Goal: Task Accomplishment & Management: Use online tool/utility

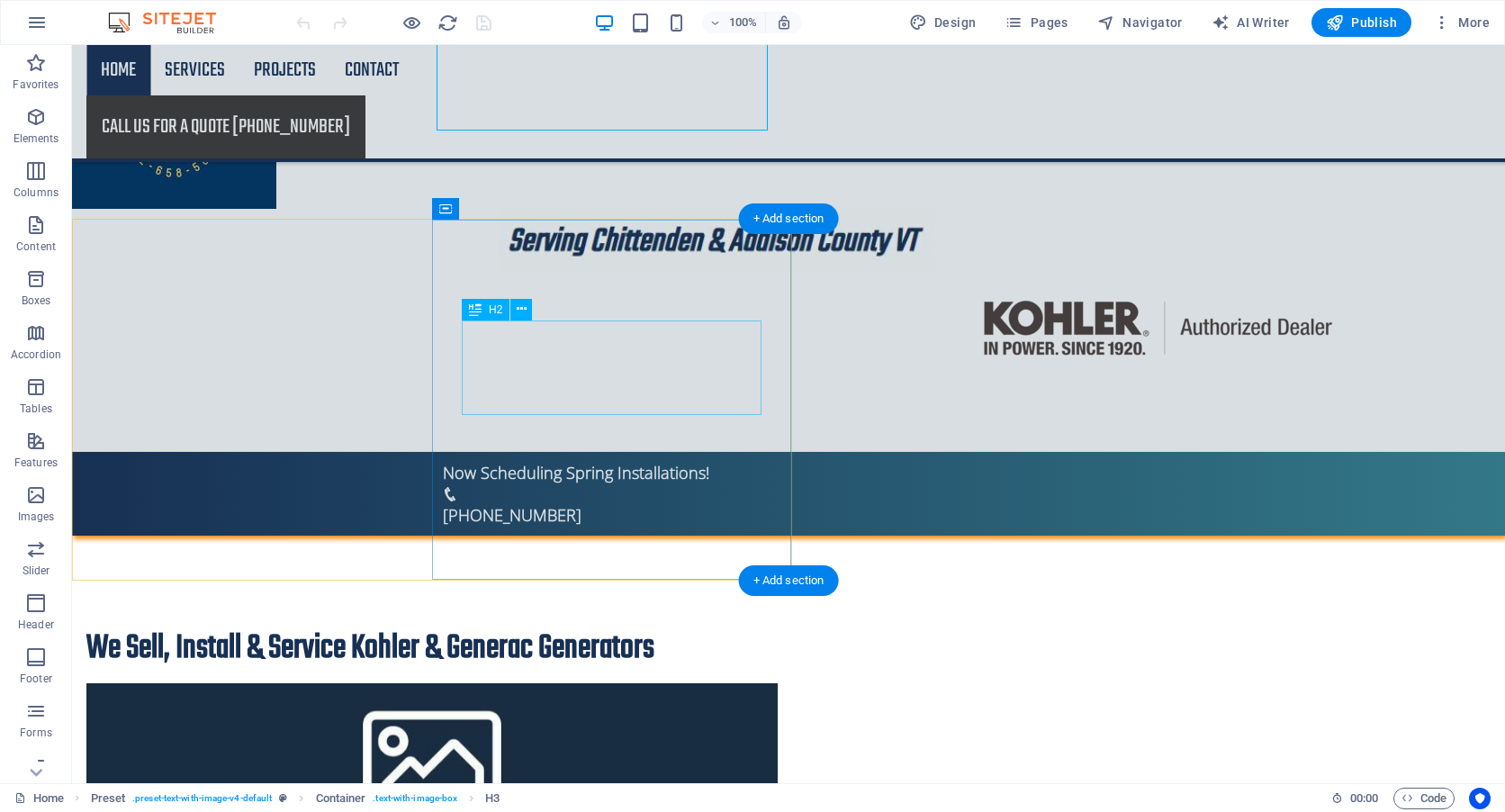
scroll to position [360, 0]
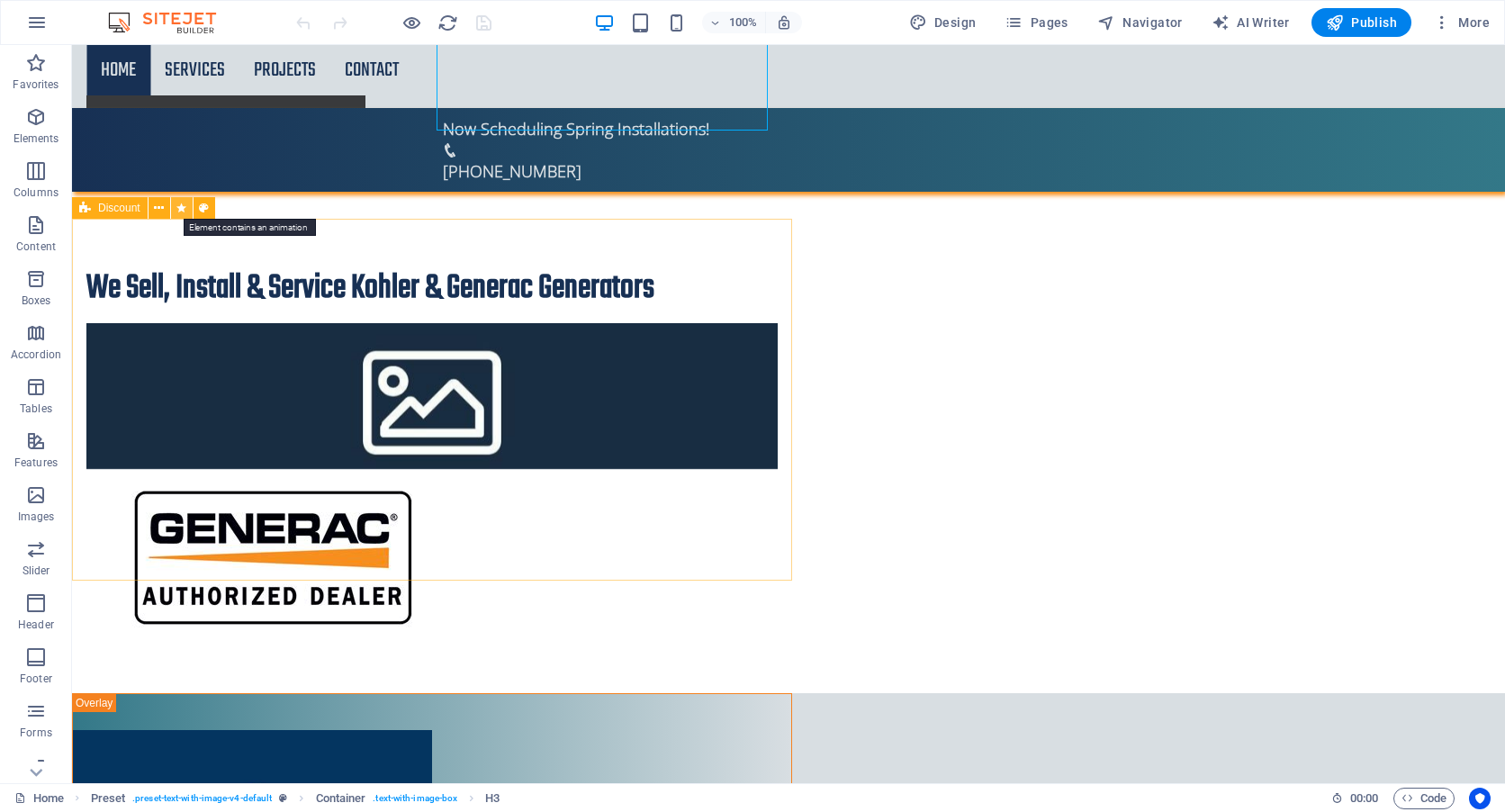
click at [182, 209] on icon at bounding box center [182, 208] width 10 height 19
select select "overlay"
select select "onload"
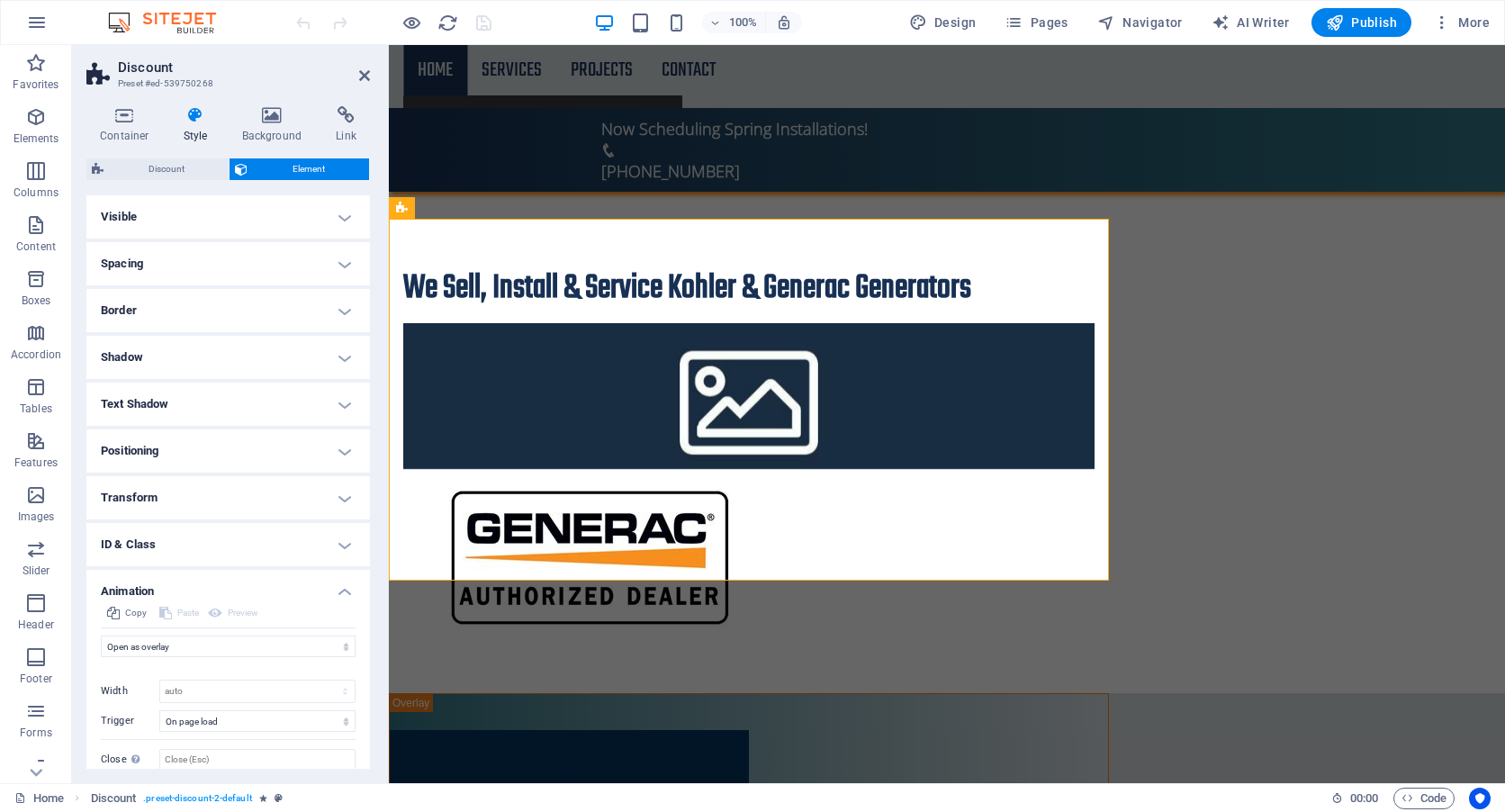
click at [181, 216] on h4 "Visible" at bounding box center [228, 217] width 283 height 43
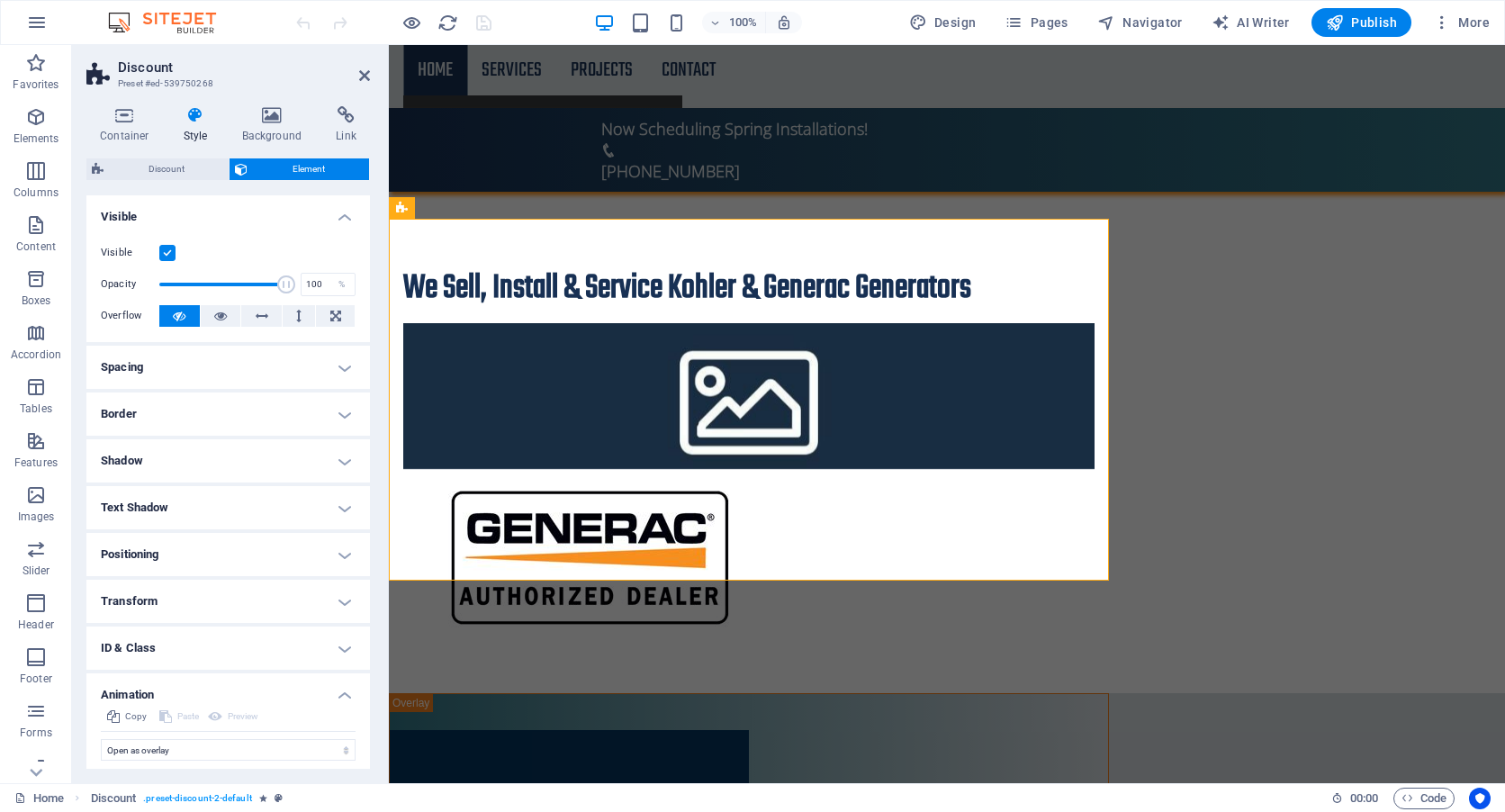
click at [168, 249] on label at bounding box center [167, 253] width 17 height 17
click at [0, 0] on input "Visible" at bounding box center [0, 0] width 0 height 0
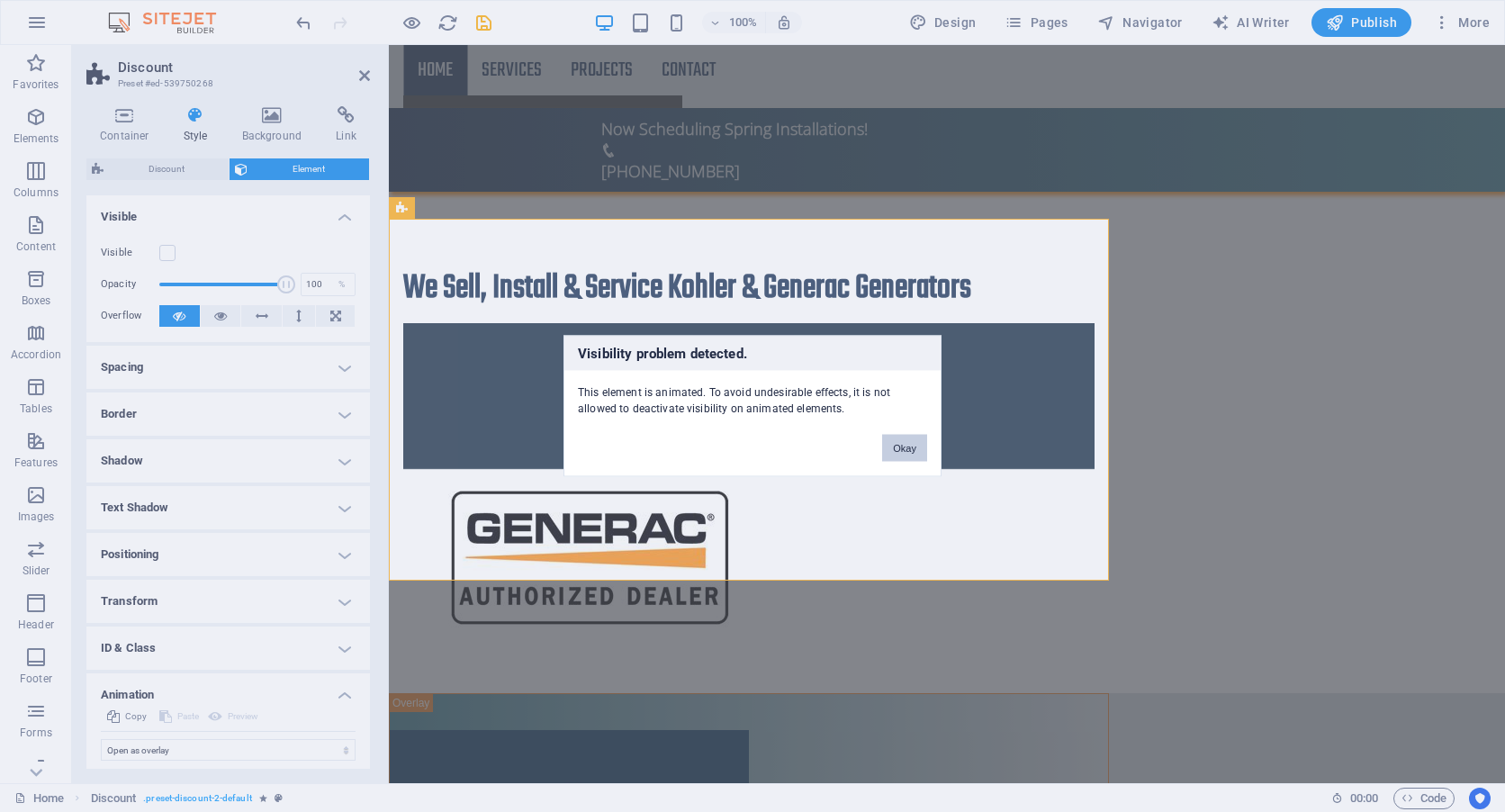
click at [910, 449] on button "Okay" at bounding box center [905, 449] width 45 height 27
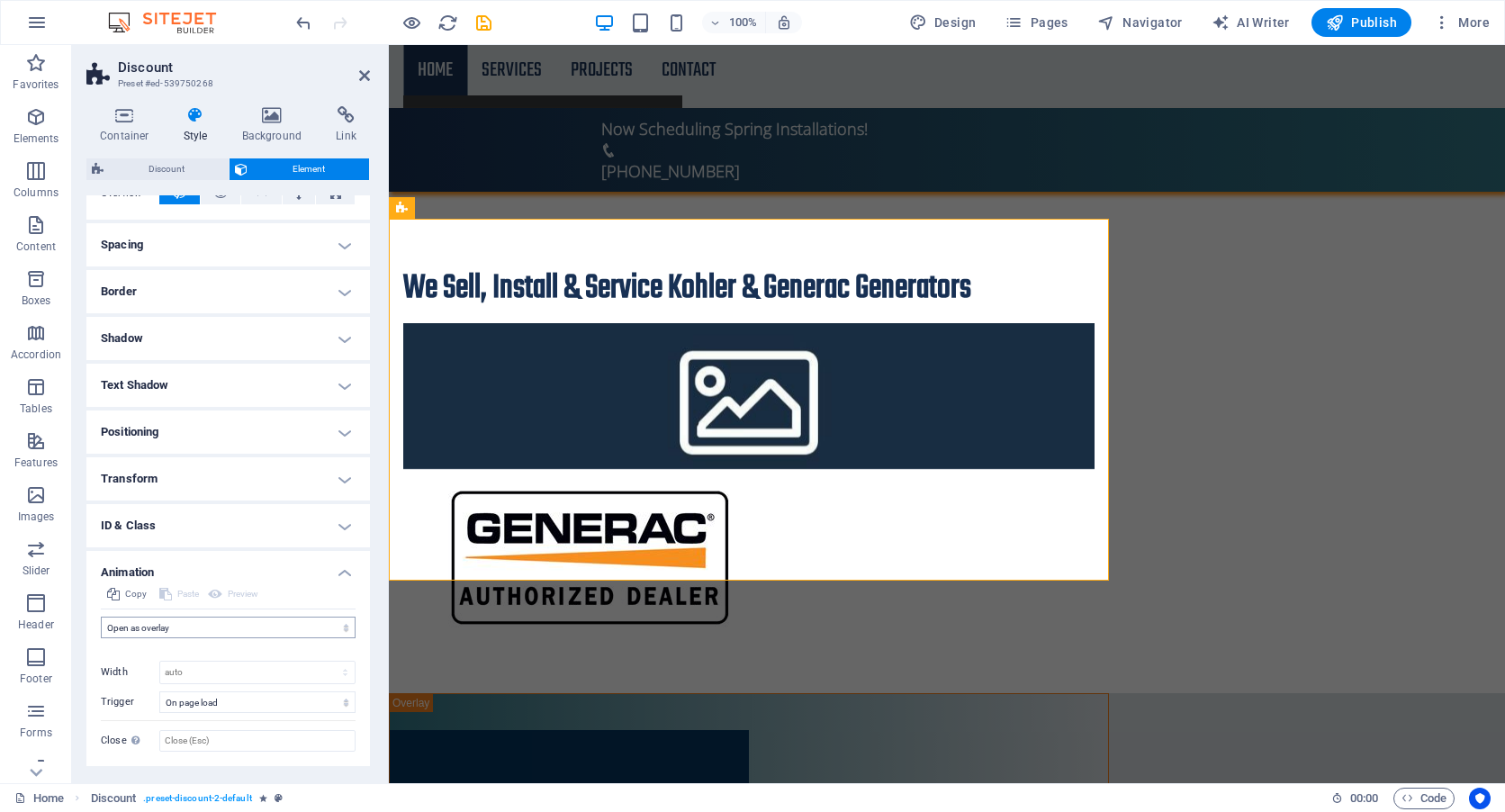
scroll to position [166, 0]
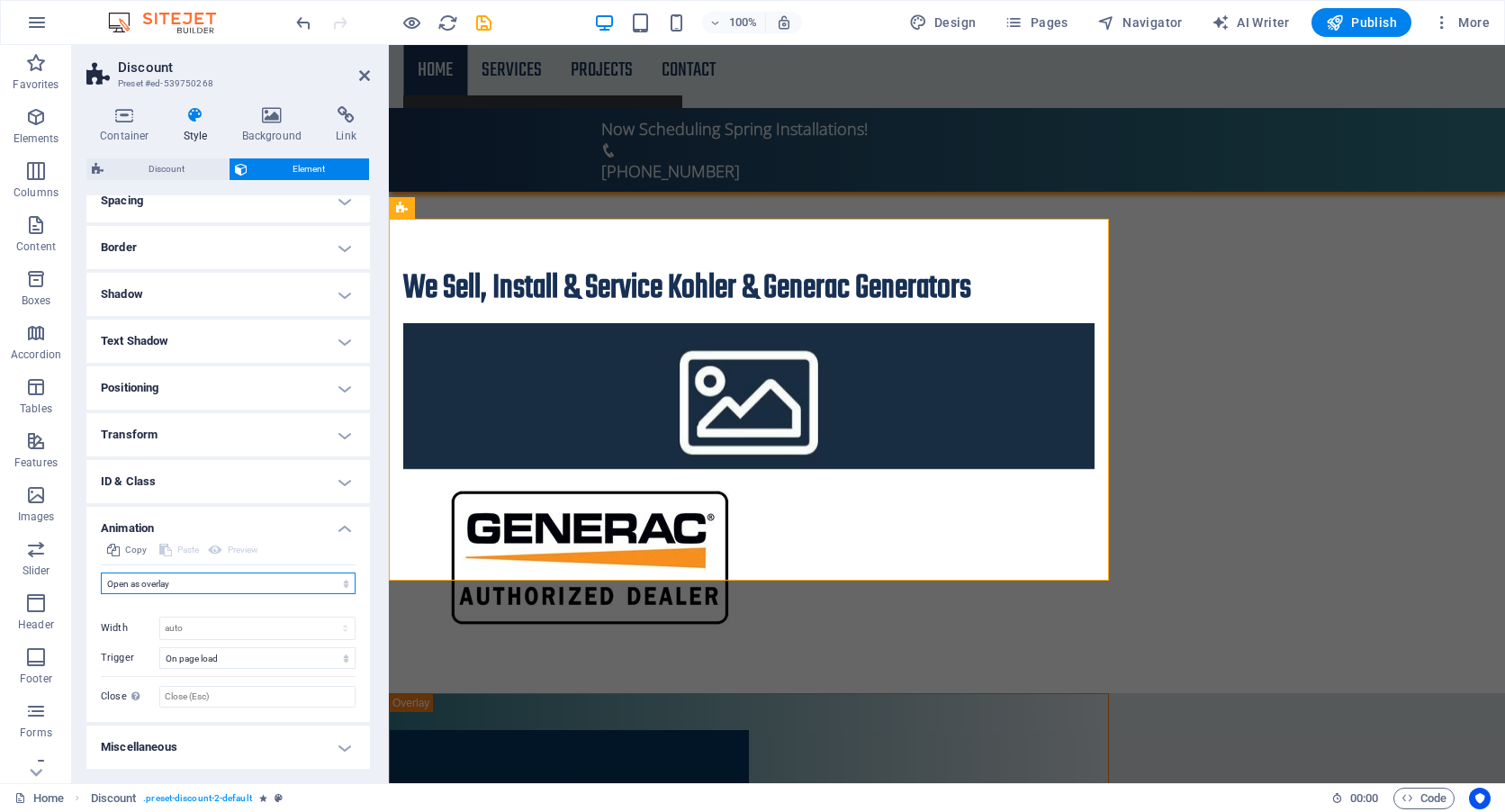
click at [249, 580] on select "Don't animate Show / Hide Slide up/down Zoom in/out Slide left to right Slide r…" at bounding box center [228, 583] width 255 height 21
select select "none"
click at [101, 594] on select "Don't animate Show / Hide Slide up/down Zoom in/out Slide left to right Slide r…" at bounding box center [228, 583] width 255 height 21
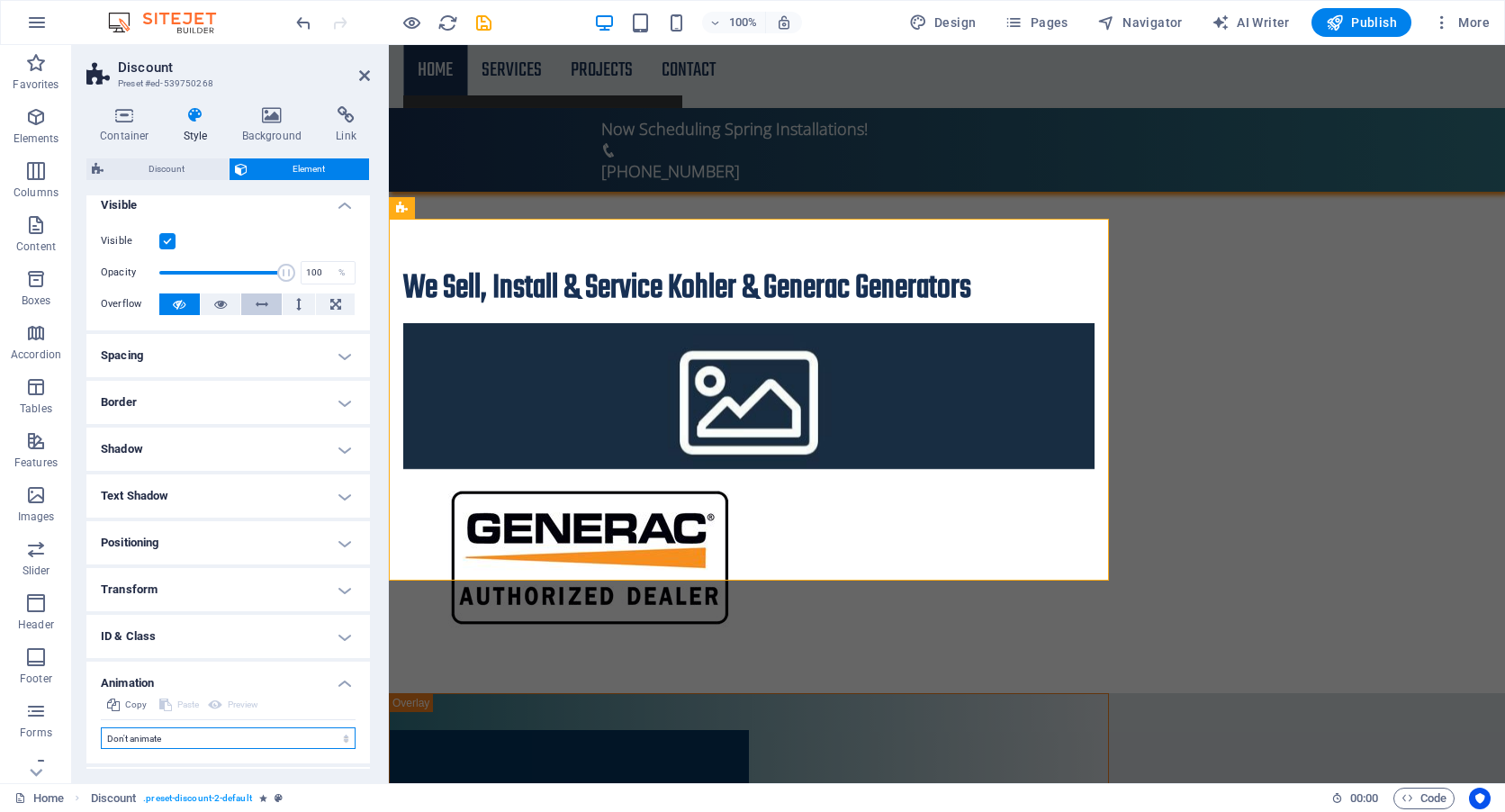
scroll to position [0, 0]
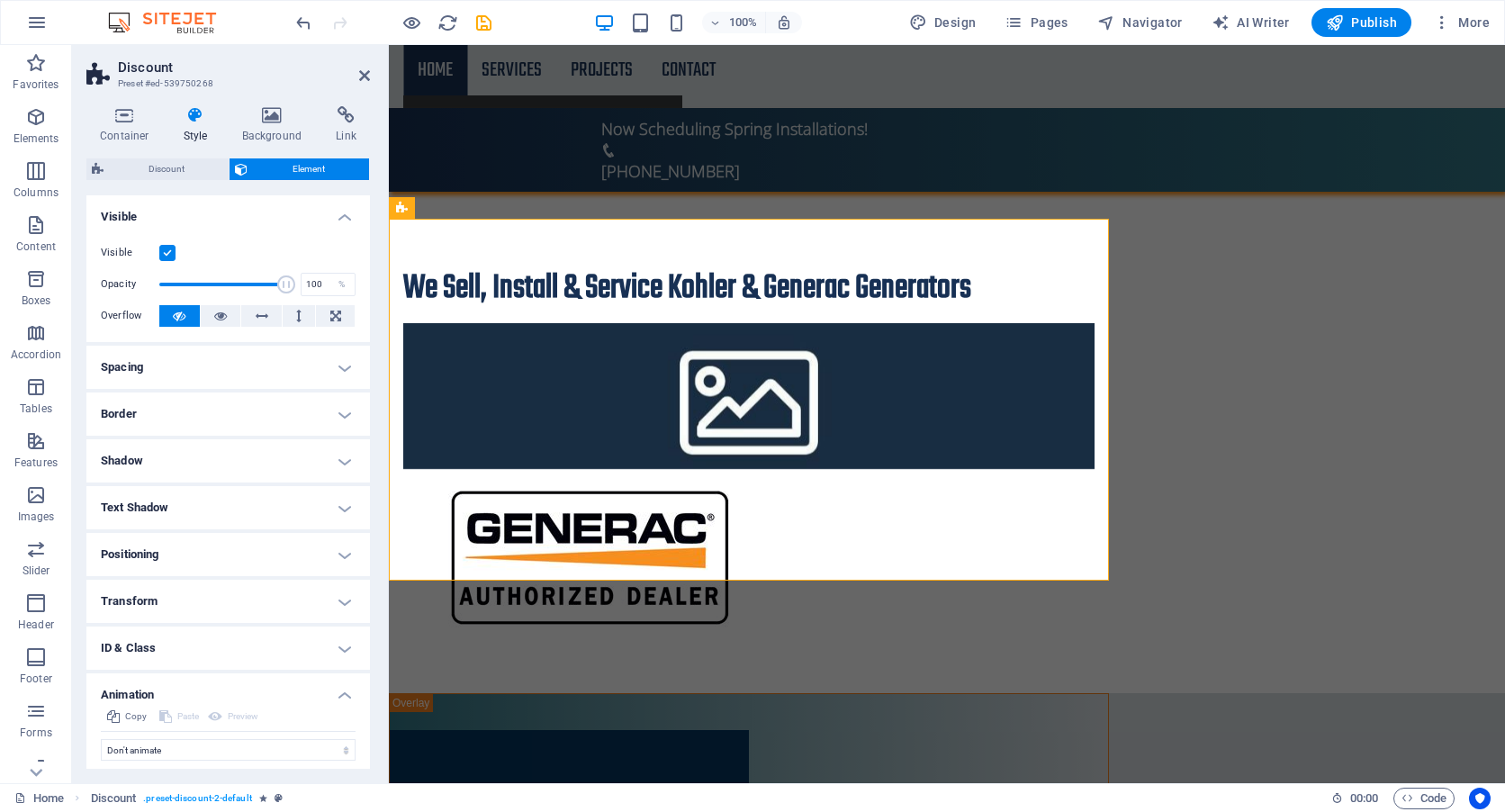
click at [170, 250] on label at bounding box center [167, 253] width 17 height 17
click at [0, 0] on input "Visible" at bounding box center [0, 0] width 0 height 0
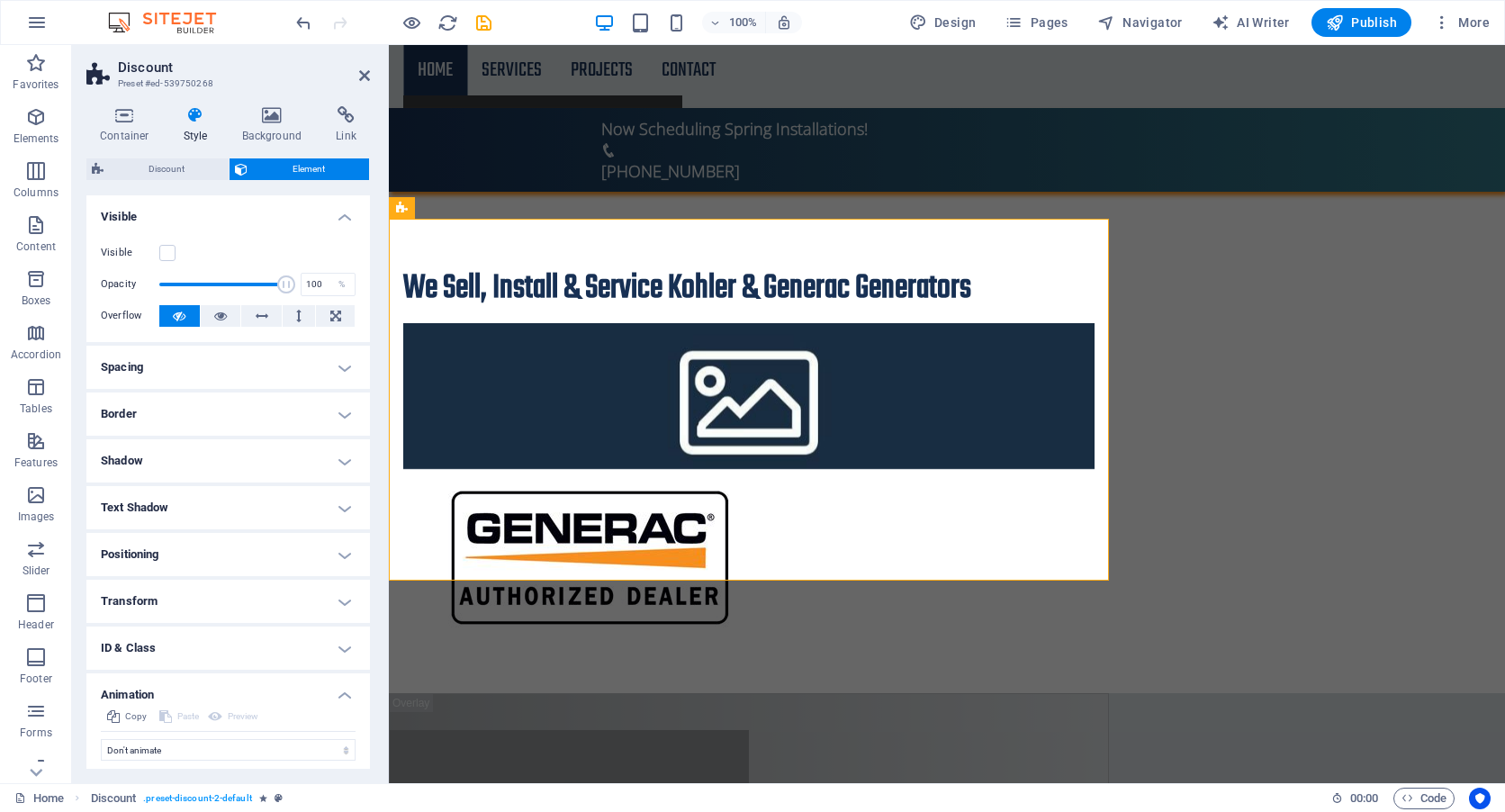
click at [1354, 28] on span "Publish" at bounding box center [1361, 22] width 71 height 18
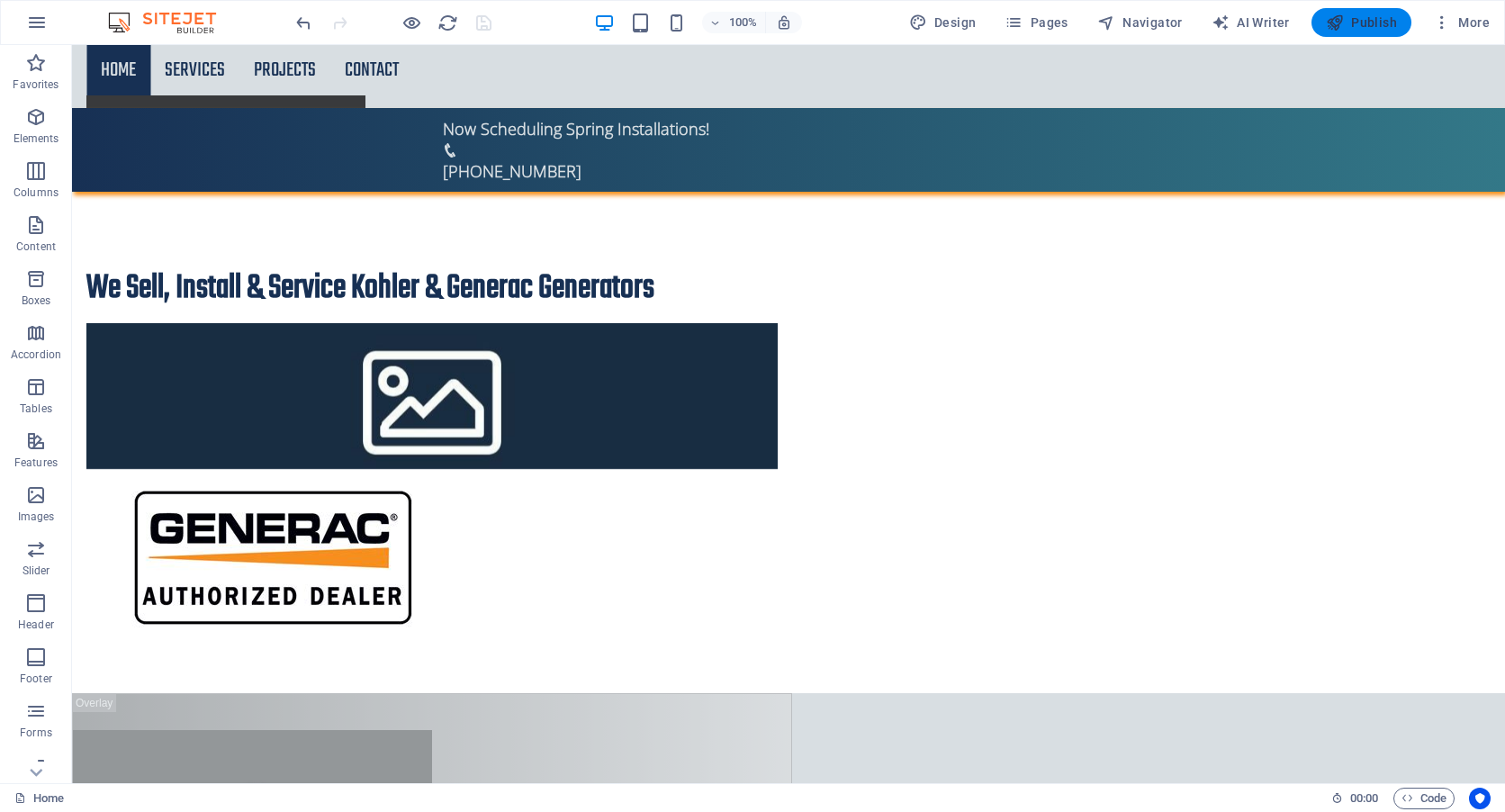
click at [1354, 21] on span "Publish" at bounding box center [1361, 22] width 71 height 18
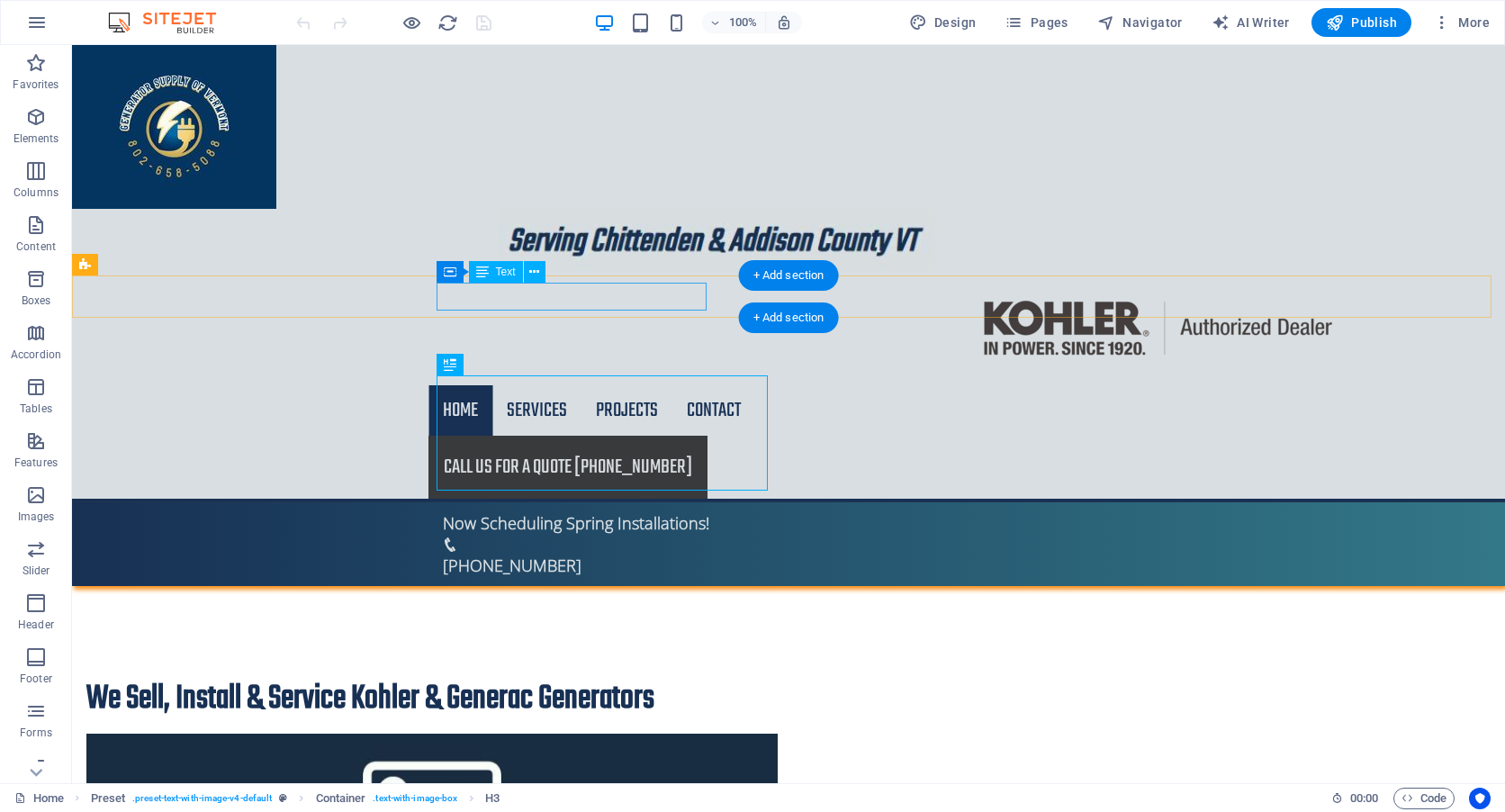
click at [585, 509] on div "Now Scheduling Spring Installations!" at bounding box center [781, 523] width 677 height 28
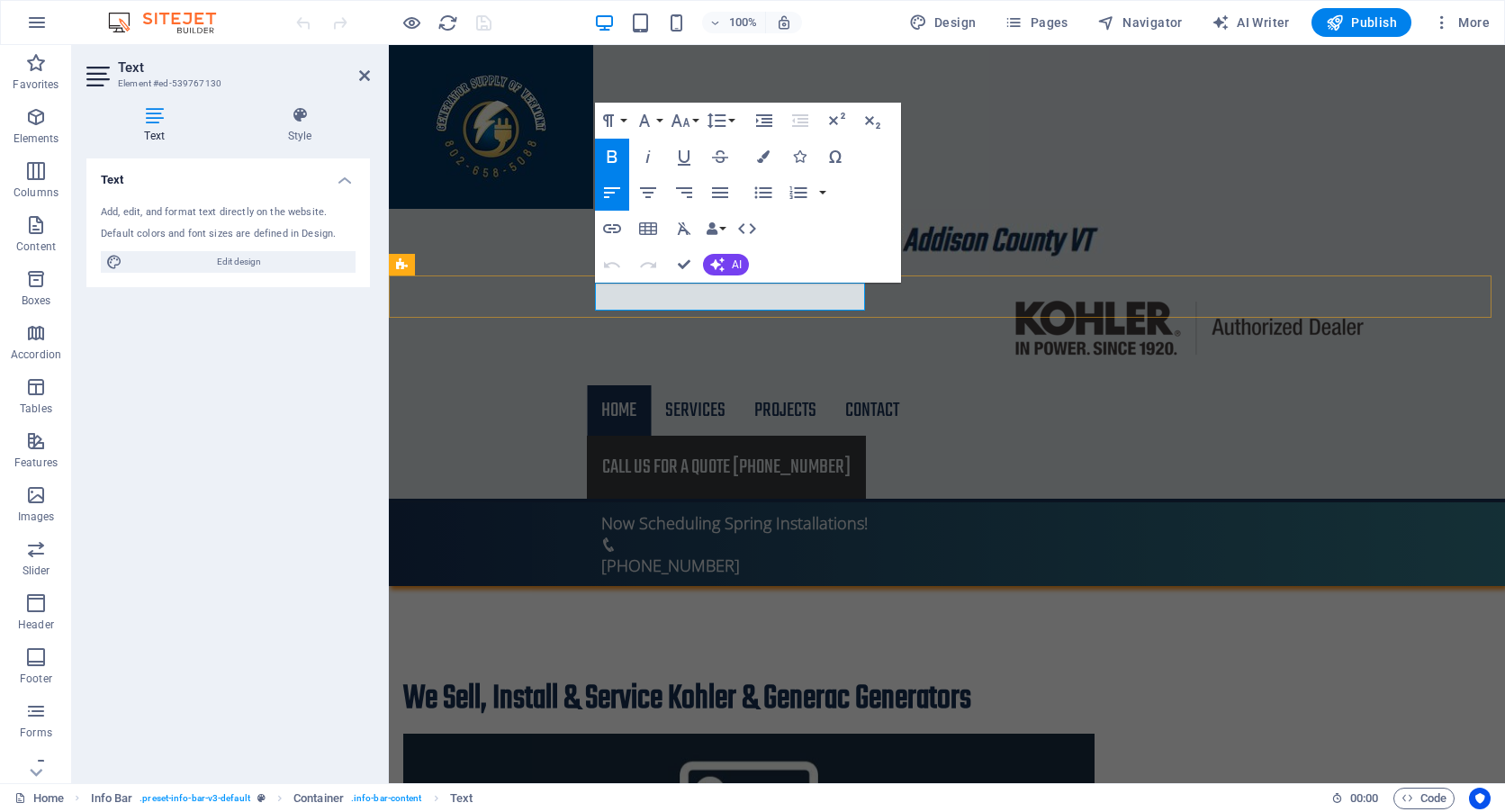
click at [686, 512] on span "Now Scheduling Spring Installations!" at bounding box center [734, 523] width 267 height 21
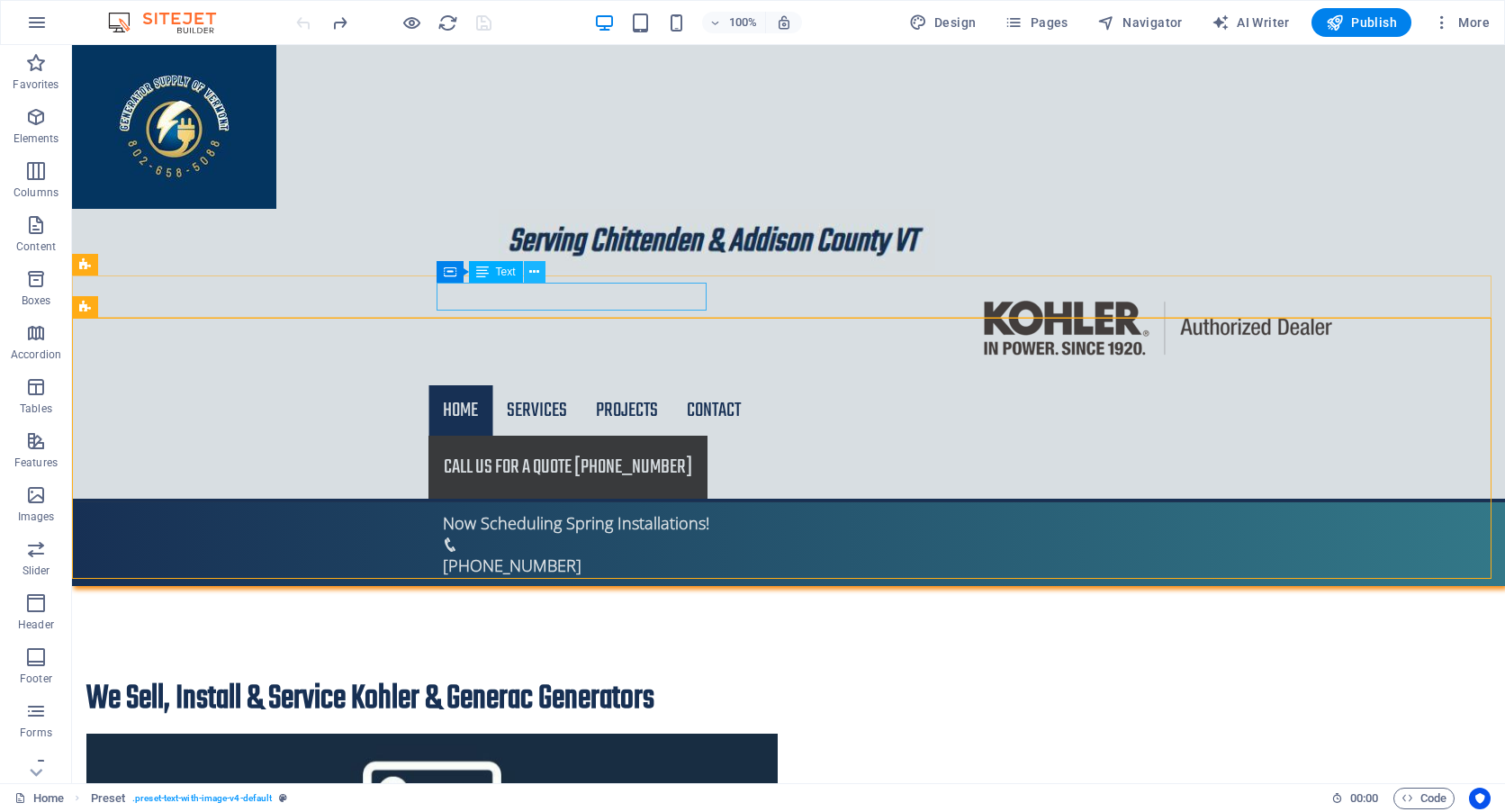
click at [533, 276] on icon at bounding box center [535, 272] width 10 height 19
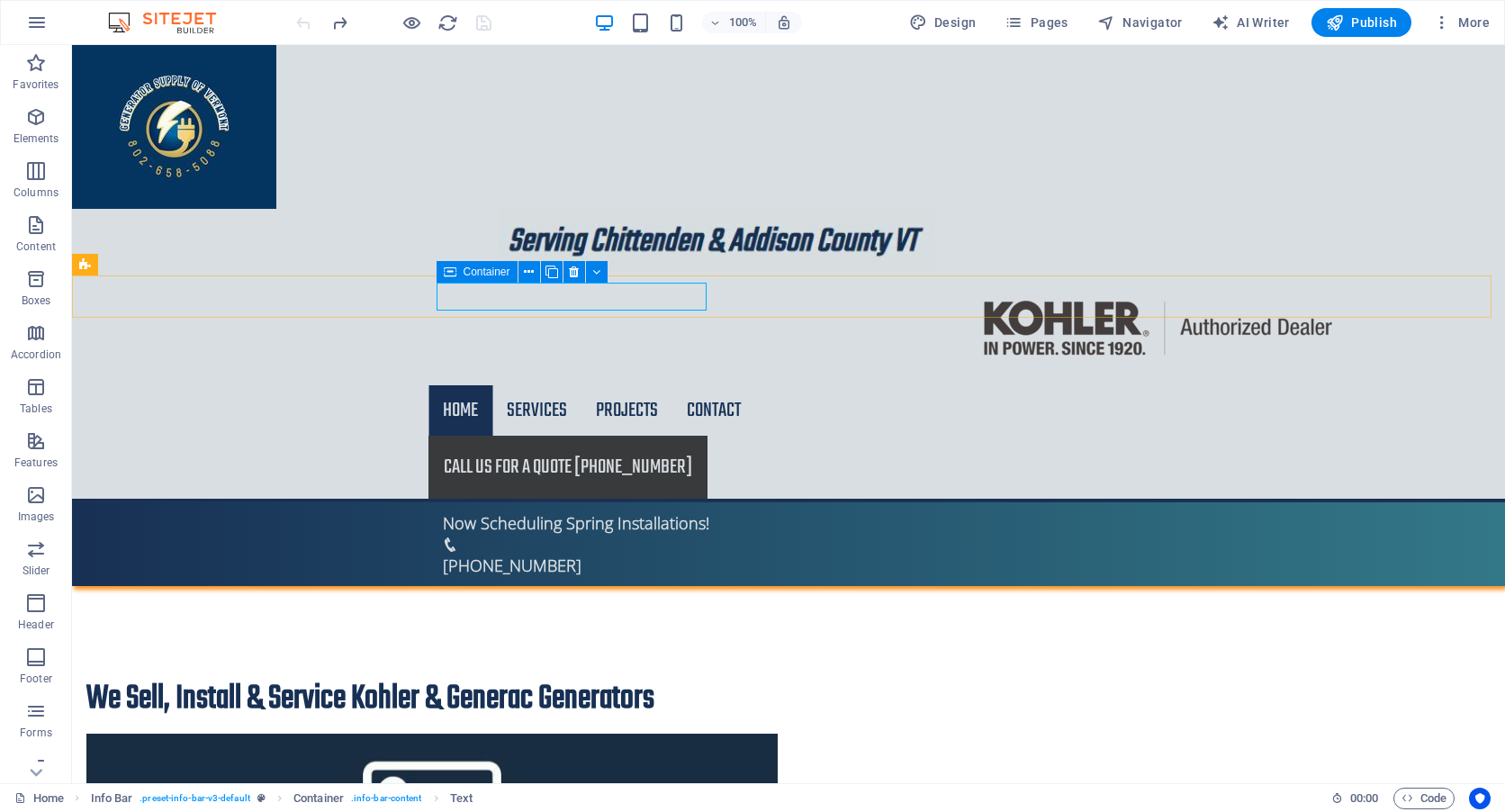
click at [452, 273] on icon at bounding box center [450, 272] width 13 height 21
click at [569, 270] on icon at bounding box center [574, 272] width 10 height 19
click at [506, 274] on span "Text" at bounding box center [505, 272] width 20 height 11
click at [532, 274] on icon at bounding box center [535, 272] width 10 height 19
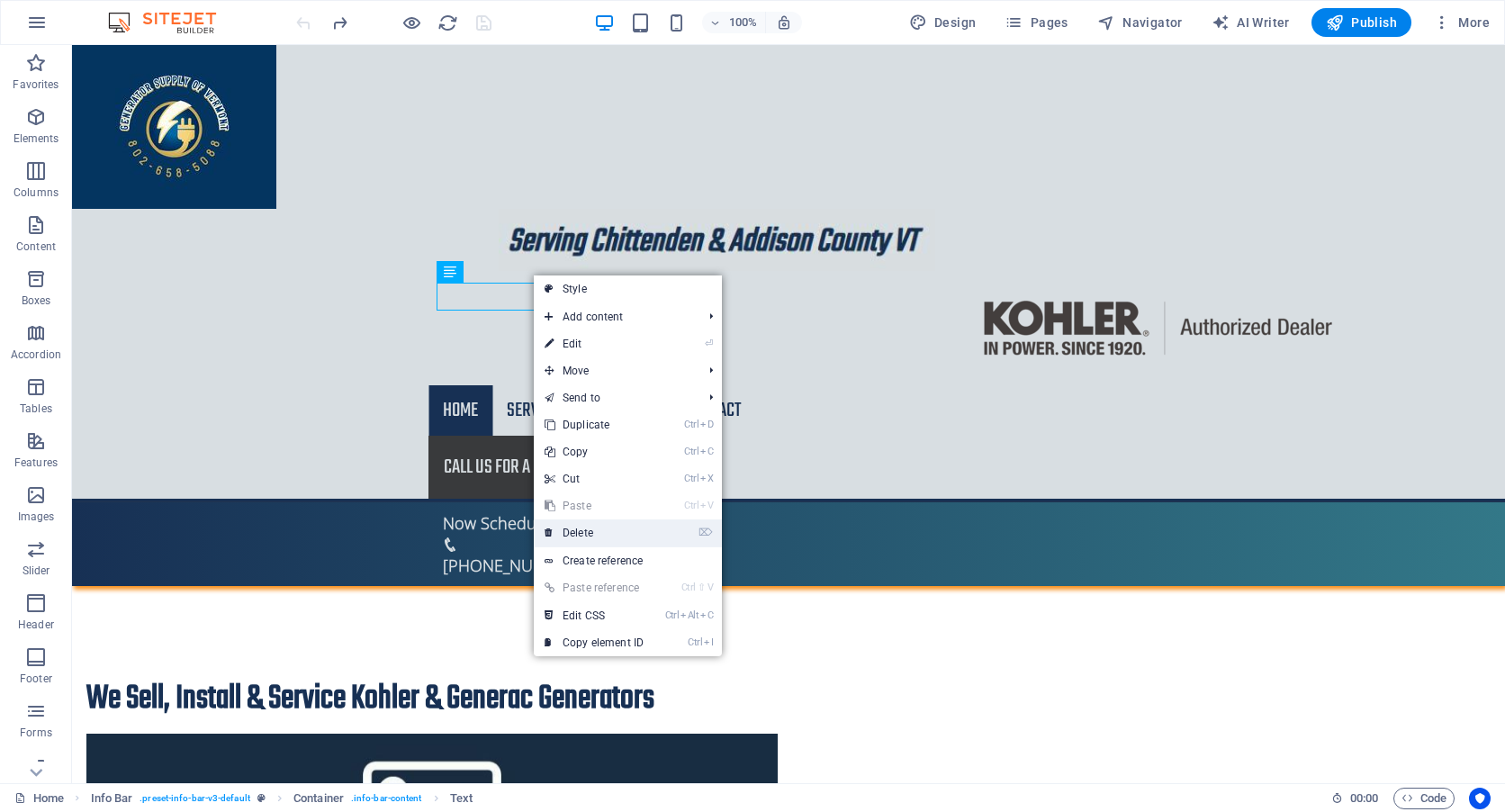
click at [643, 539] on link "⌦ Delete" at bounding box center [593, 533] width 120 height 27
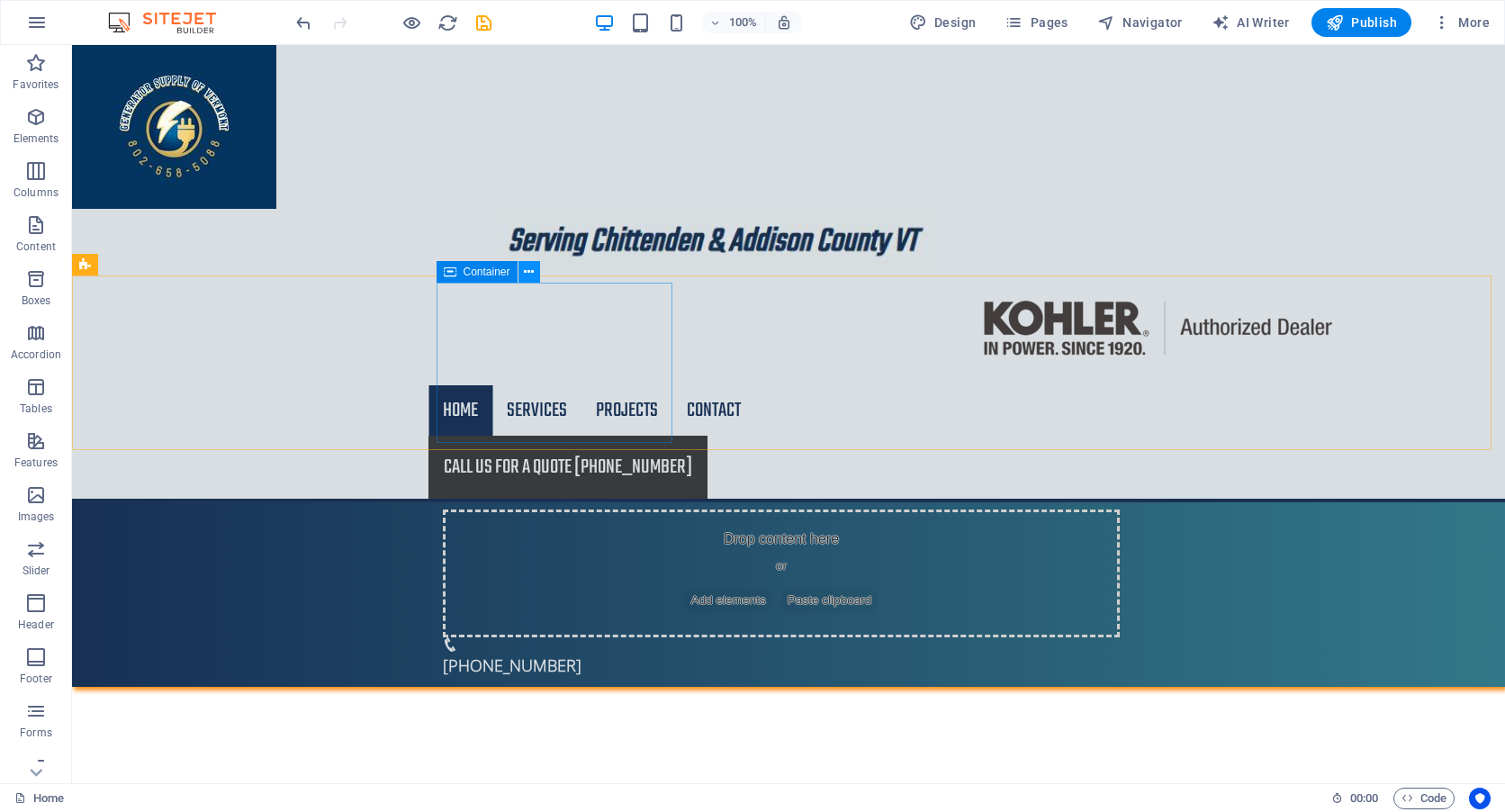
click at [528, 270] on icon at bounding box center [529, 272] width 10 height 19
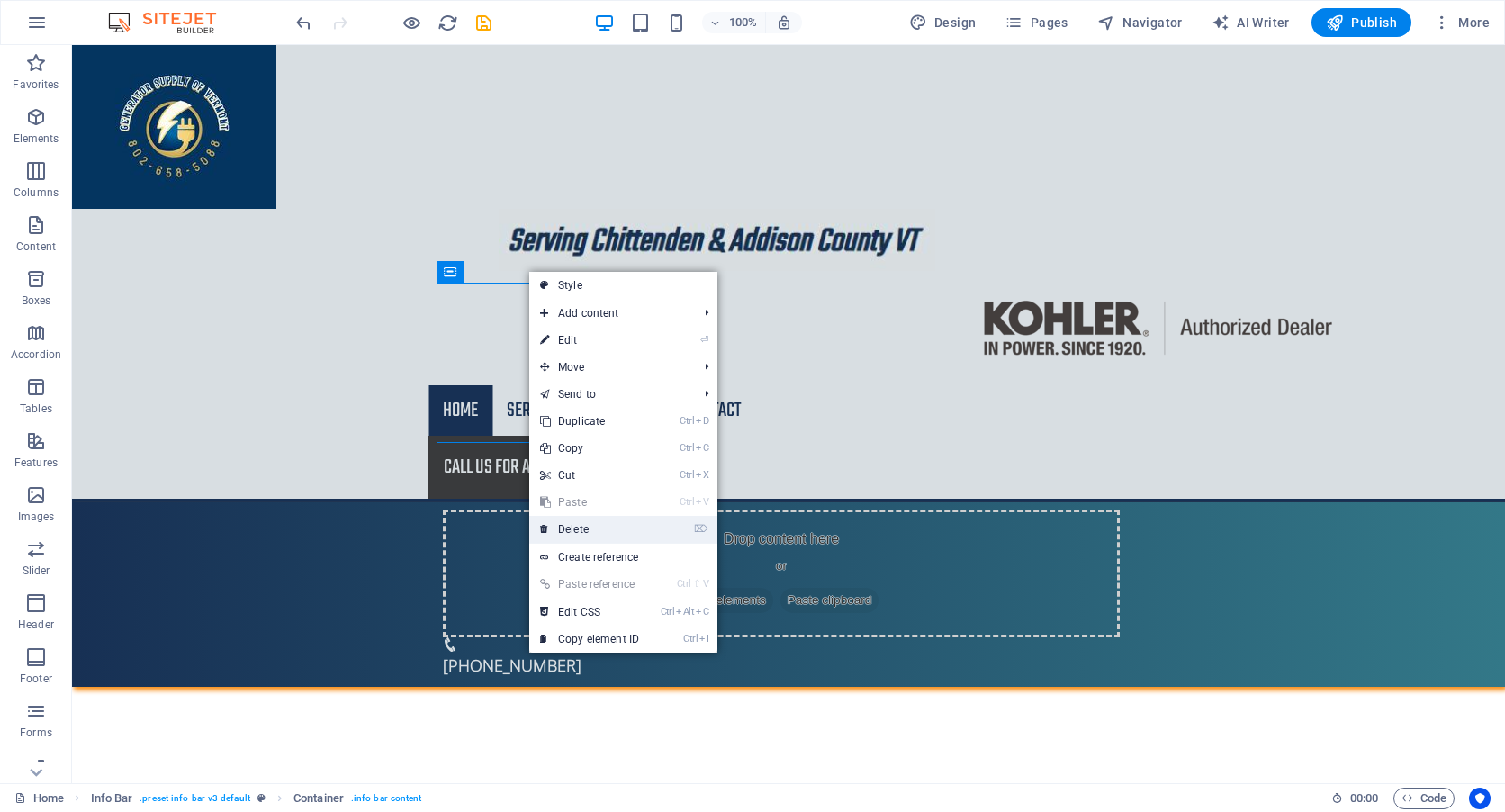
click at [590, 522] on link "⌦ Delete" at bounding box center [589, 530] width 120 height 27
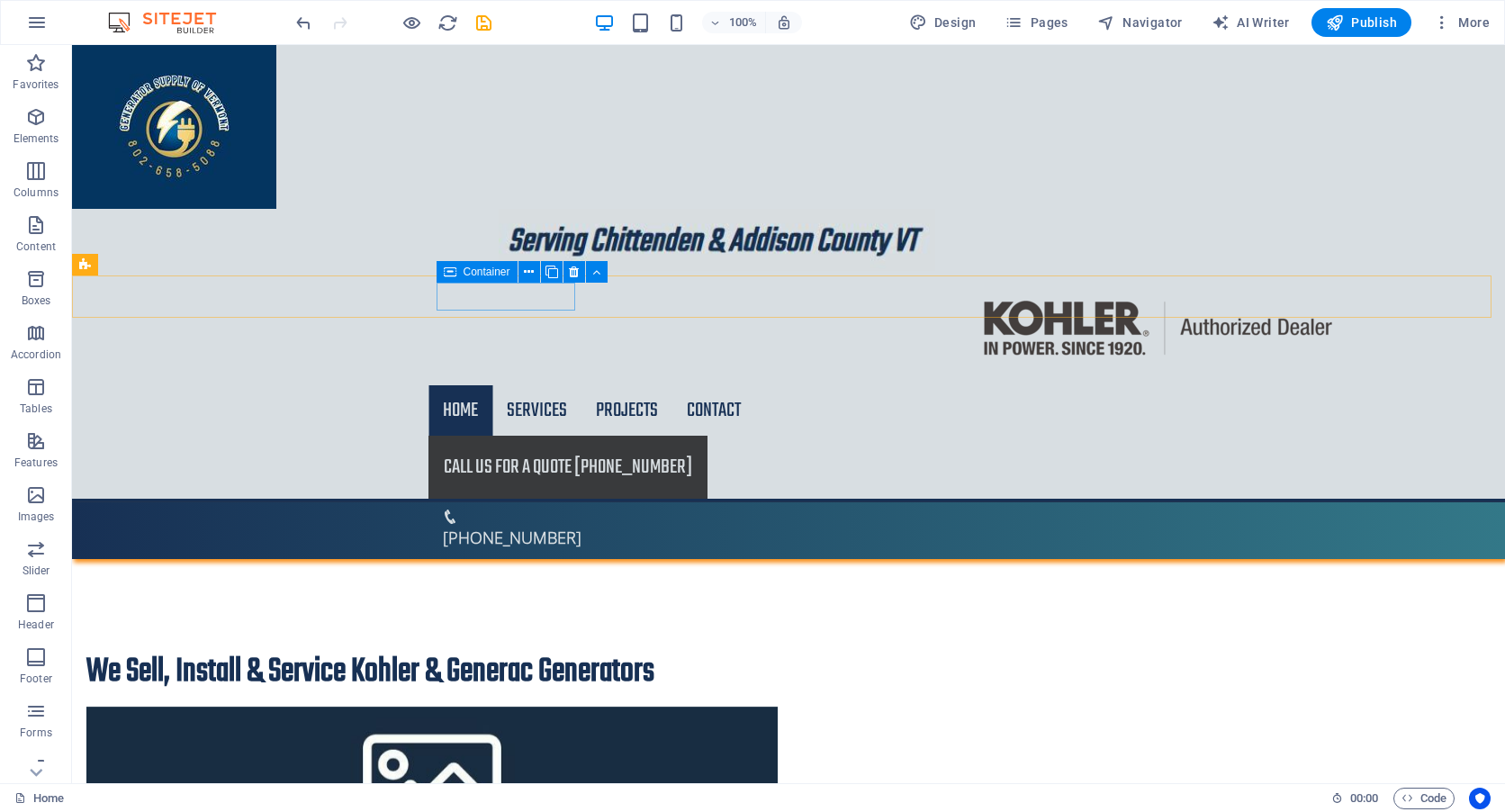
click at [473, 270] on span "Container" at bounding box center [487, 272] width 47 height 11
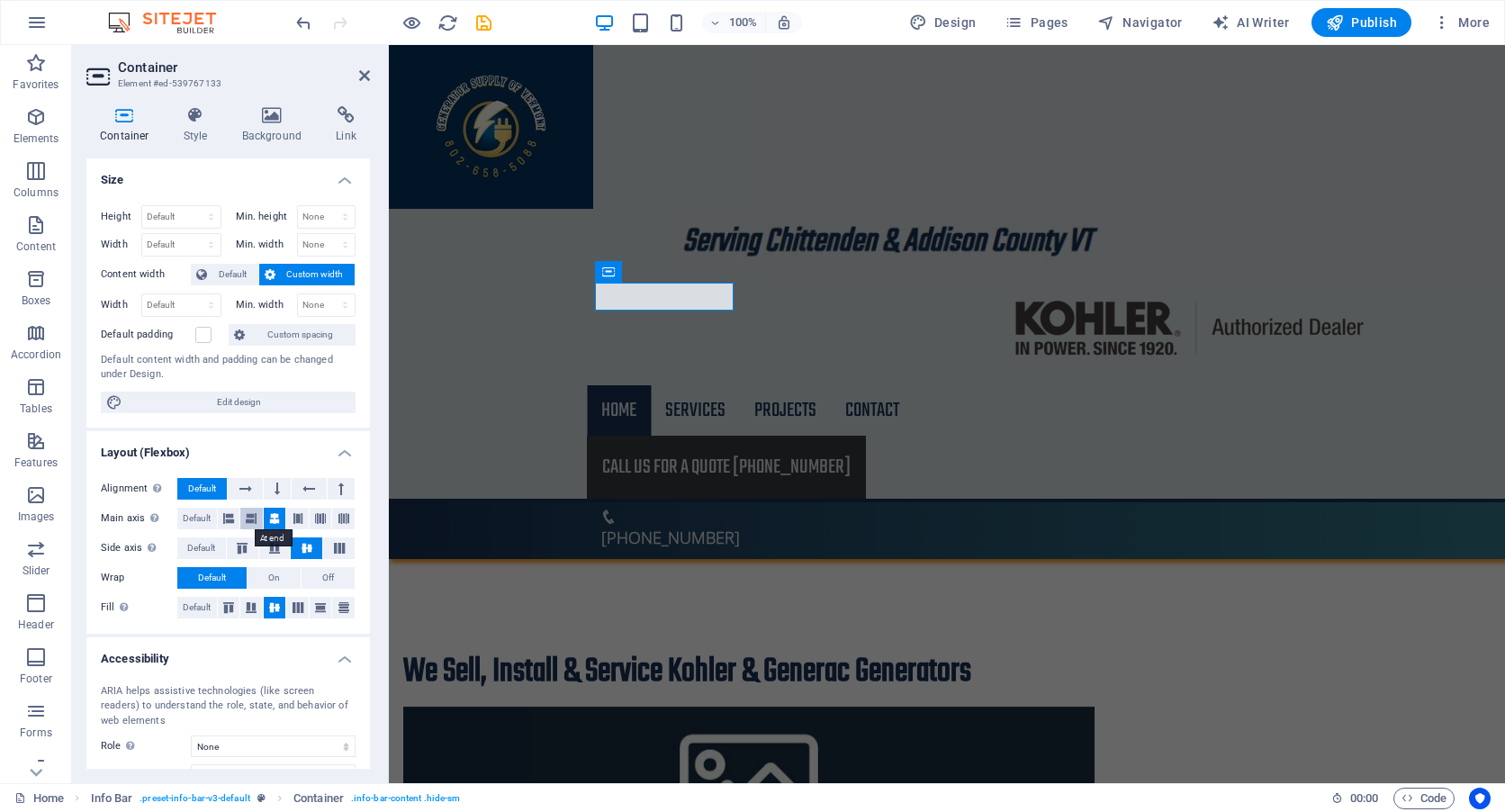
click at [246, 517] on icon at bounding box center [250, 518] width 11 height 21
click at [267, 518] on button at bounding box center [275, 518] width 22 height 21
click at [251, 491] on icon at bounding box center [245, 489] width 13 height 21
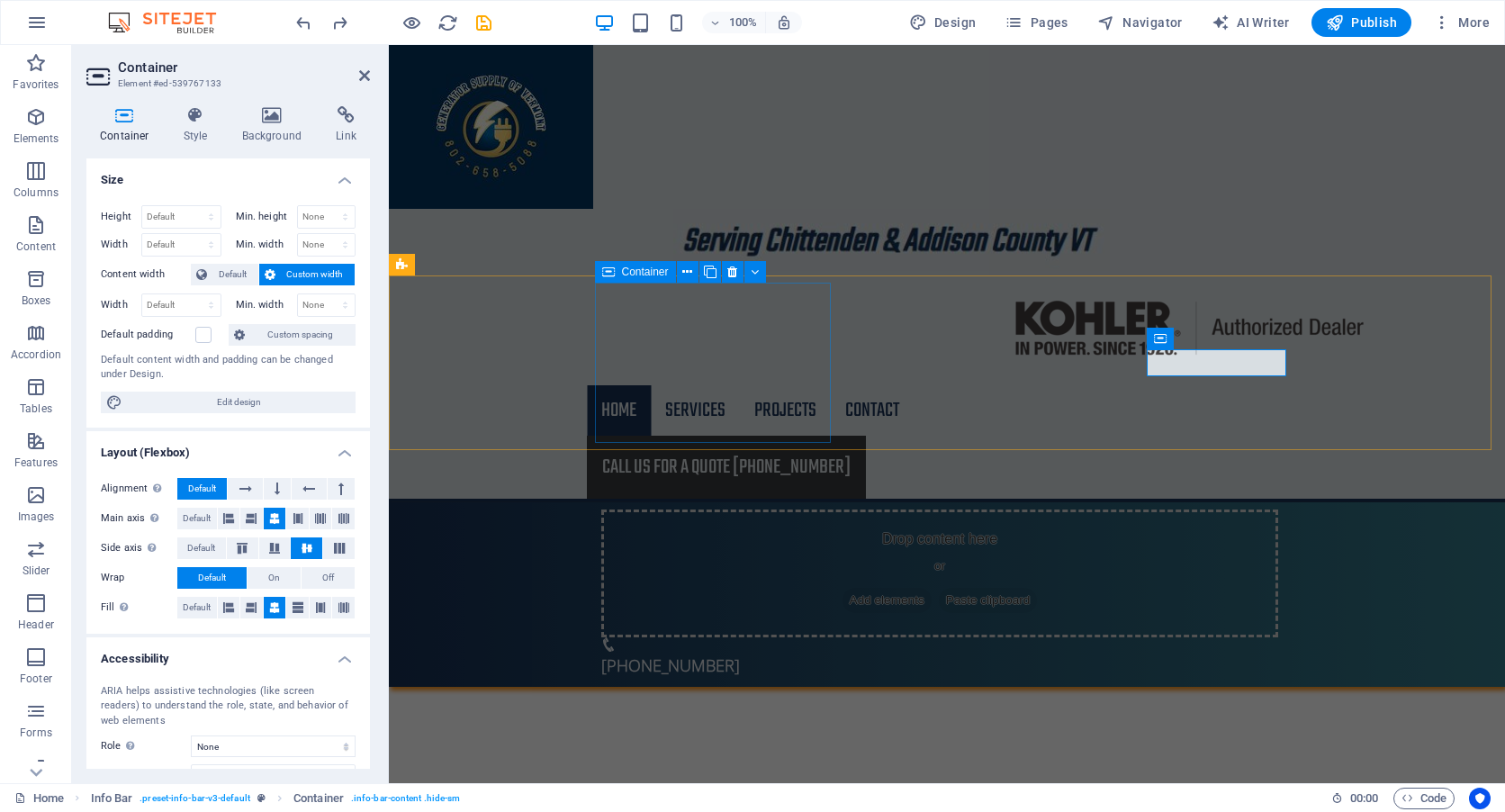
click at [842, 587] on span "Add elements" at bounding box center [886, 600] width 89 height 25
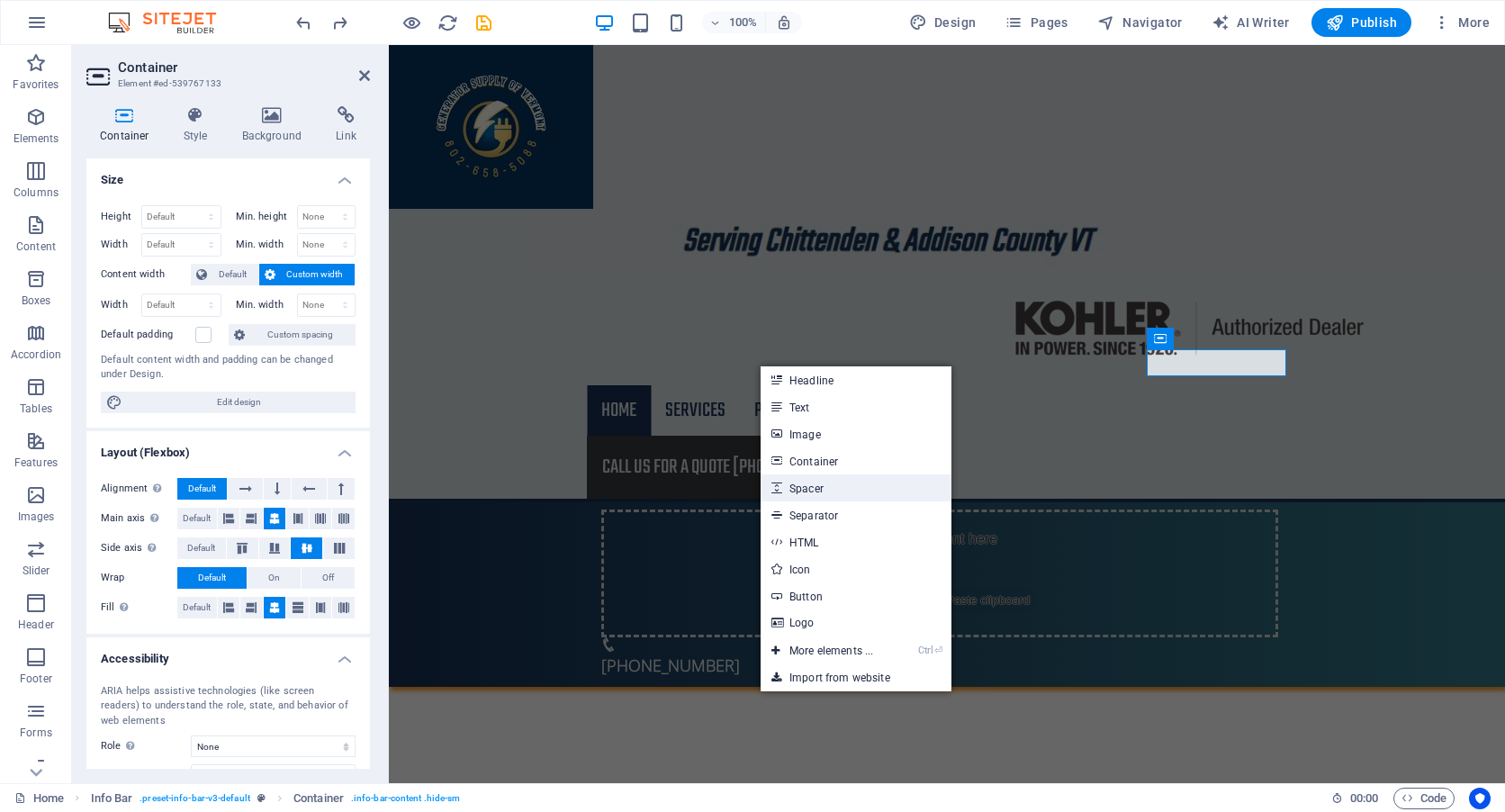
click at [826, 488] on link "Spacer" at bounding box center [855, 488] width 191 height 27
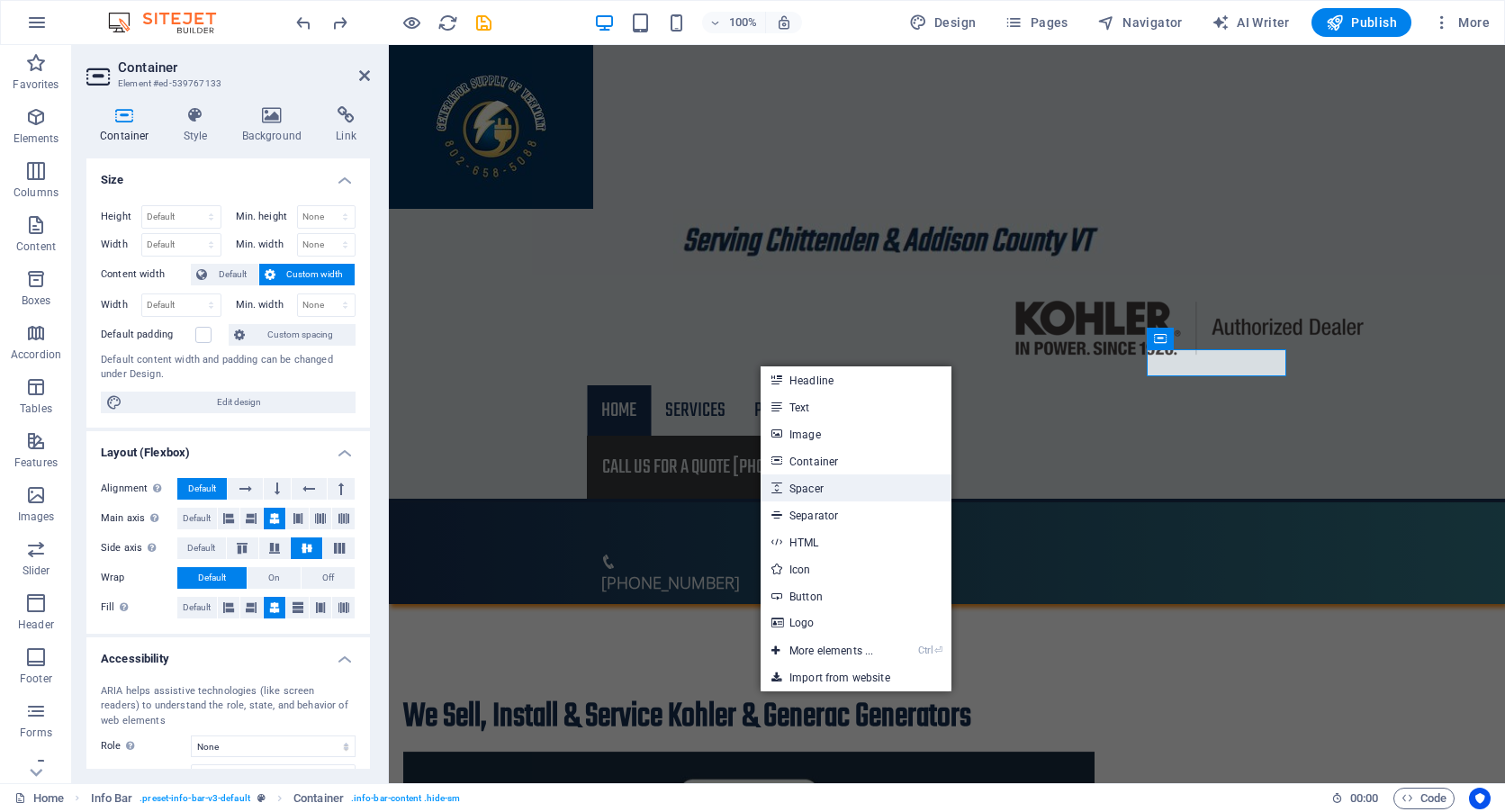
select select "px"
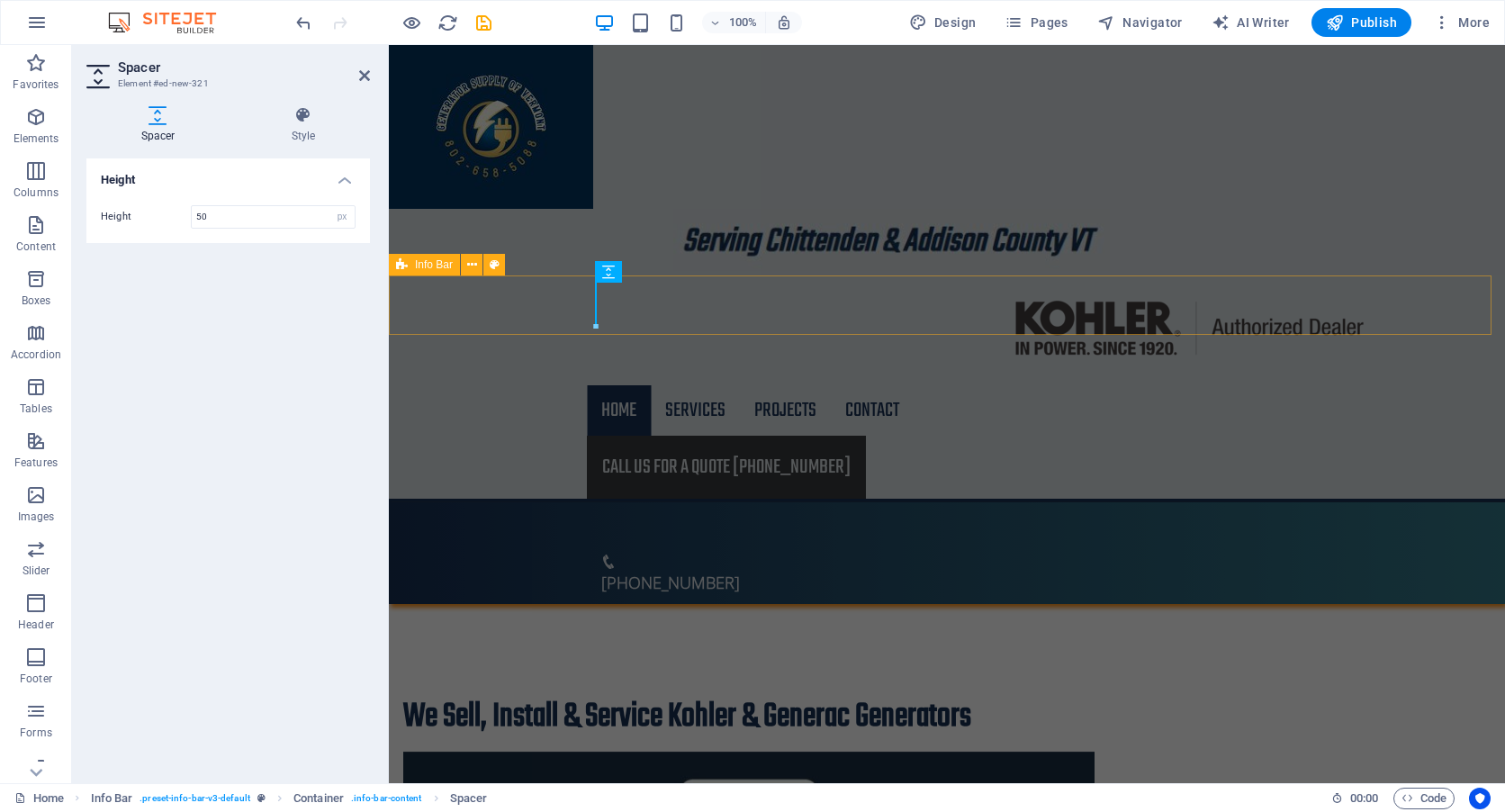
click at [594, 502] on div "[PHONE_NUMBER]" at bounding box center [947, 553] width 1116 height 102
drag, startPoint x: 594, startPoint y: 305, endPoint x: 911, endPoint y: 305, distance: 317.0
click at [911, 502] on div "[PHONE_NUMBER]" at bounding box center [947, 553] width 1116 height 102
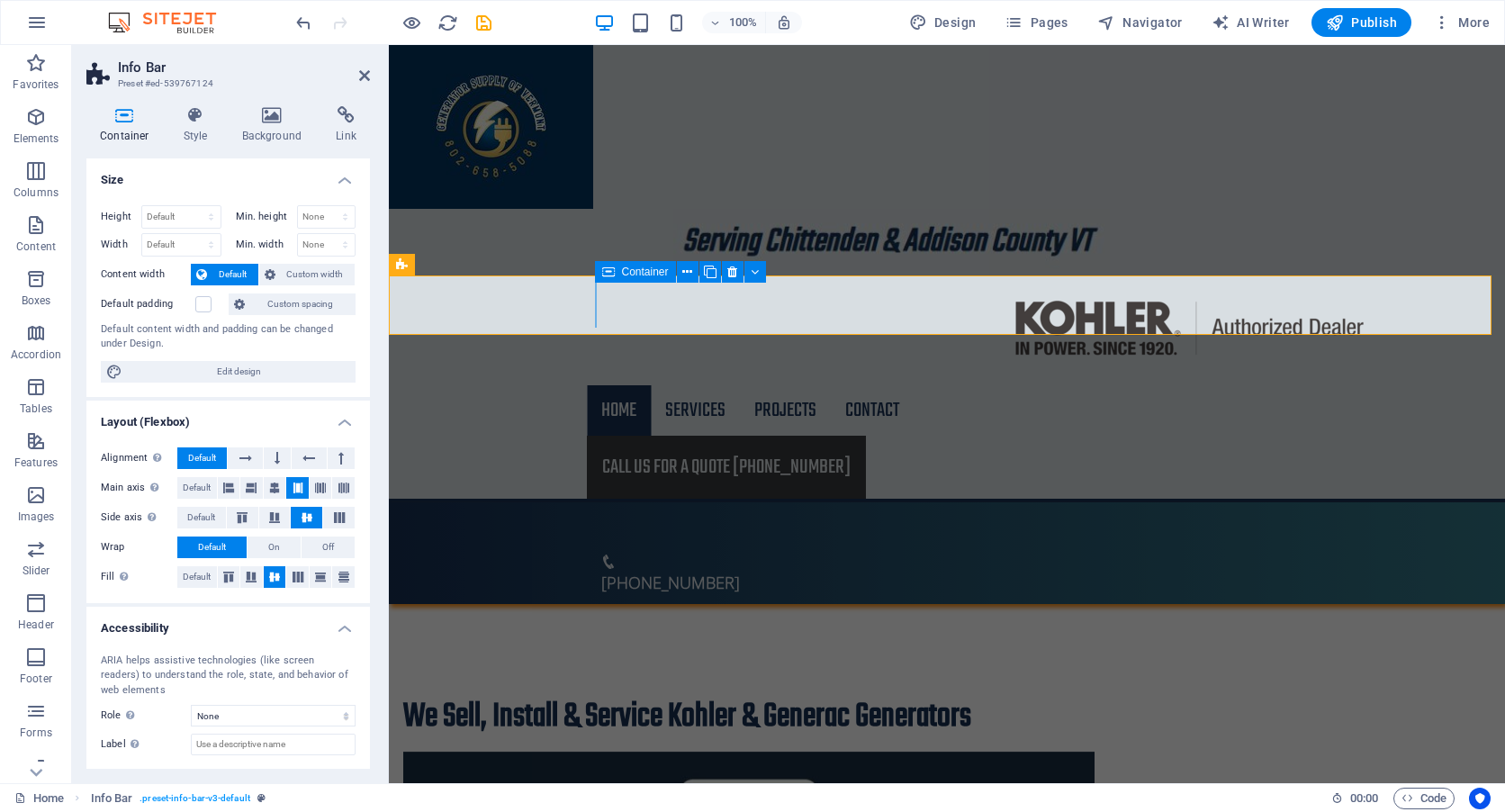
click at [629, 271] on span "Container" at bounding box center [645, 272] width 47 height 11
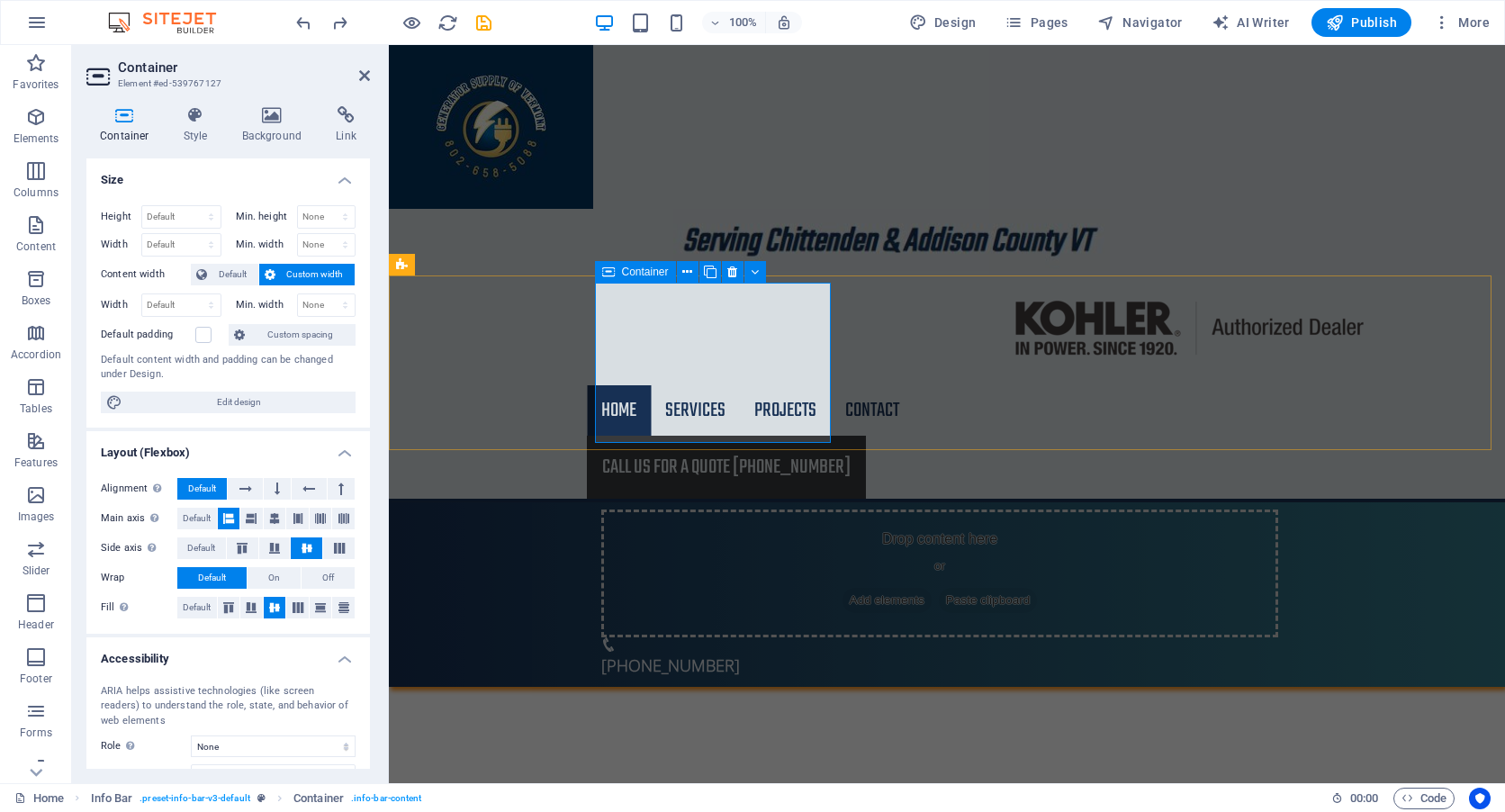
click at [710, 509] on div "Drop content here or Add elements Paste clipboard" at bounding box center [939, 573] width 677 height 128
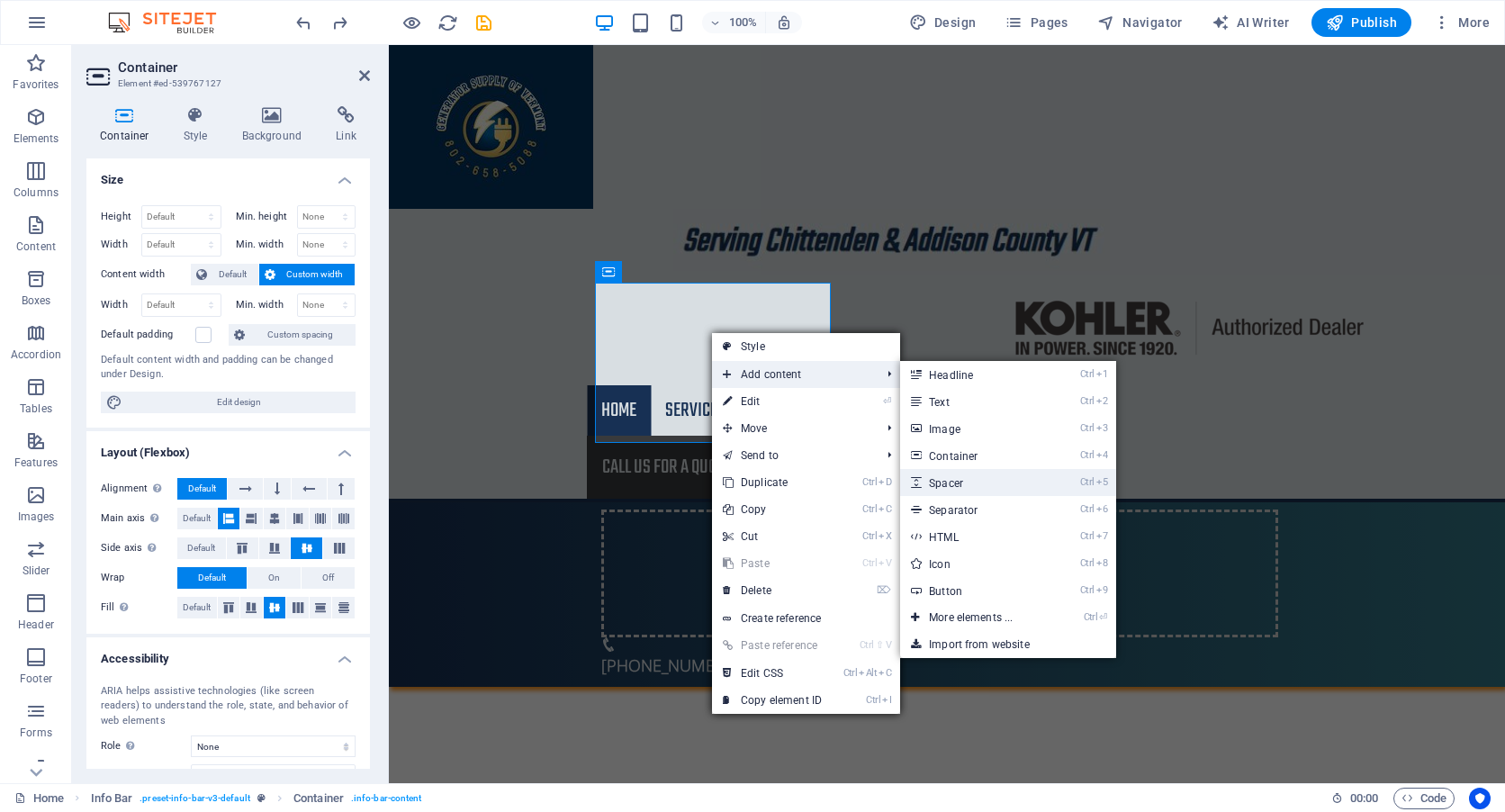
click at [955, 482] on link "Ctrl 5 Spacer" at bounding box center [974, 483] width 149 height 27
select select "px"
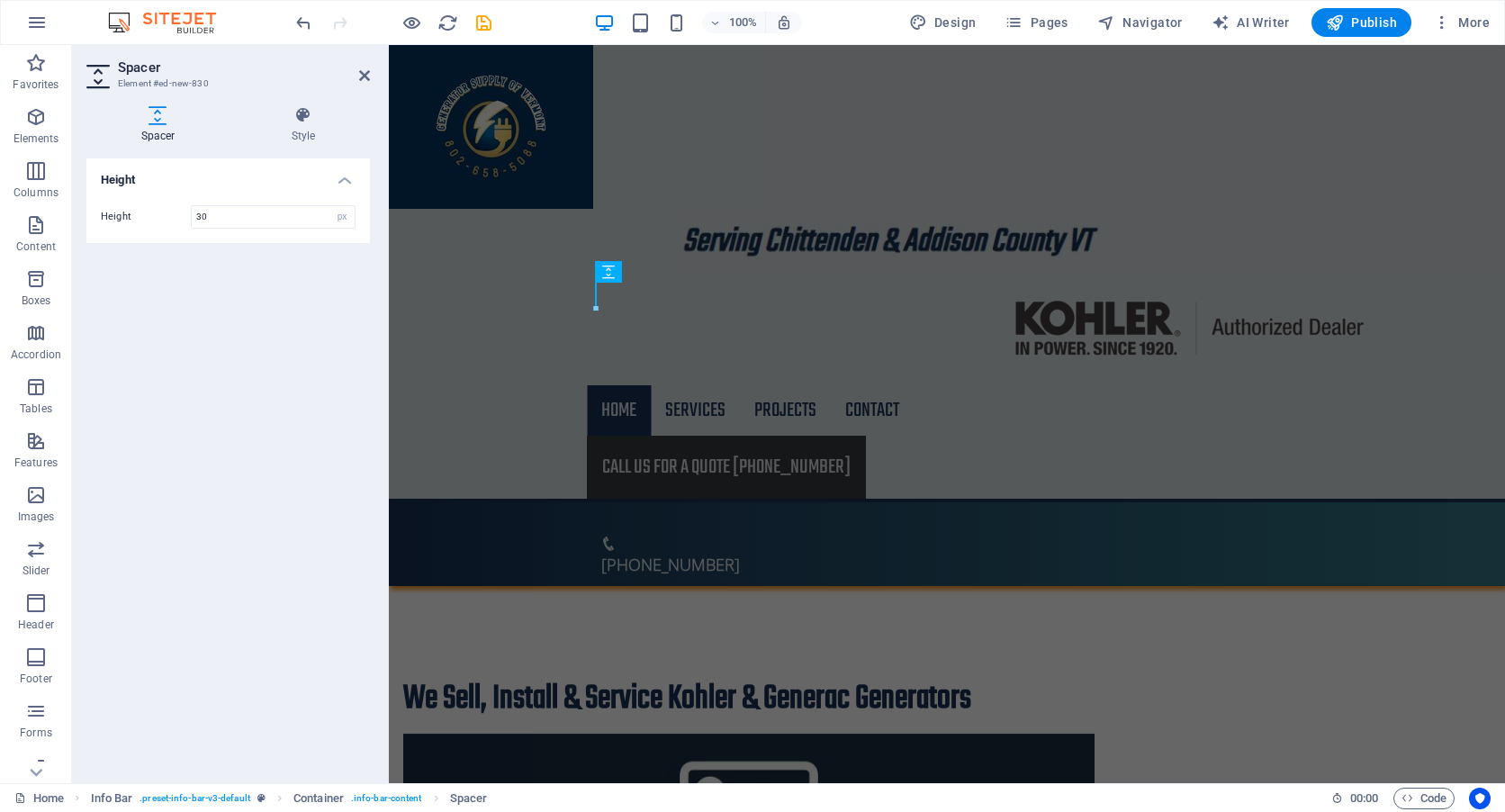
type input "30"
click at [267, 188] on h4 "Height" at bounding box center [228, 174] width 283 height 32
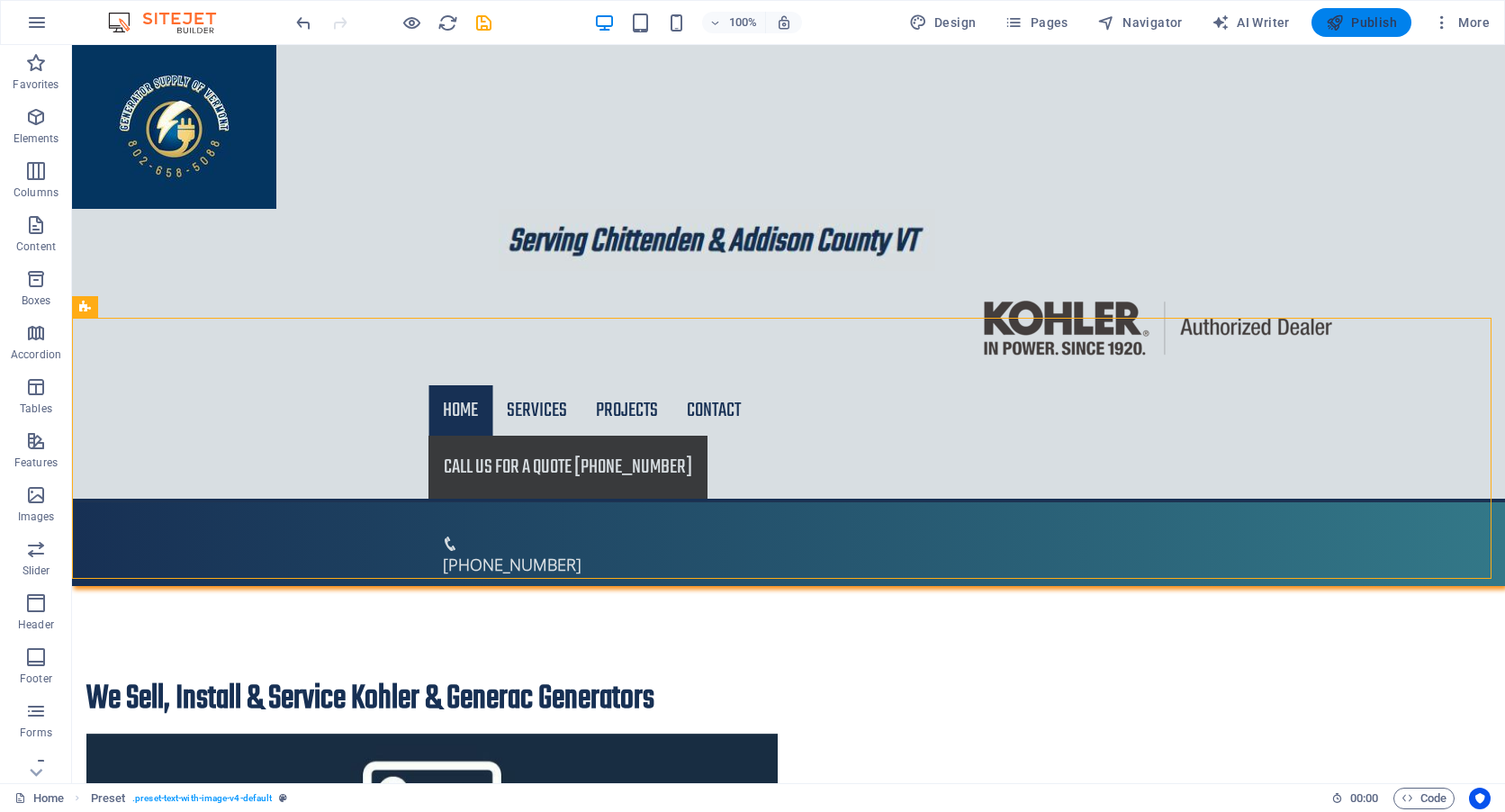
click at [1386, 23] on span "Publish" at bounding box center [1361, 22] width 71 height 18
